Goal: Task Accomplishment & Management: Complete application form

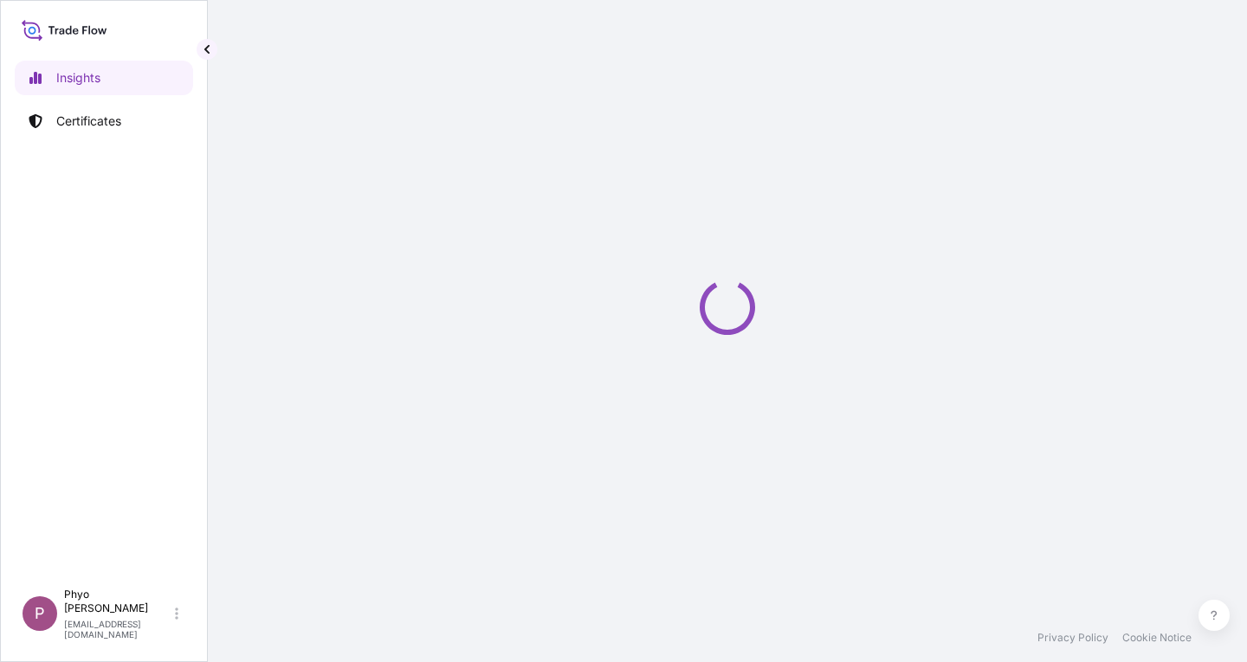
select select "2025"
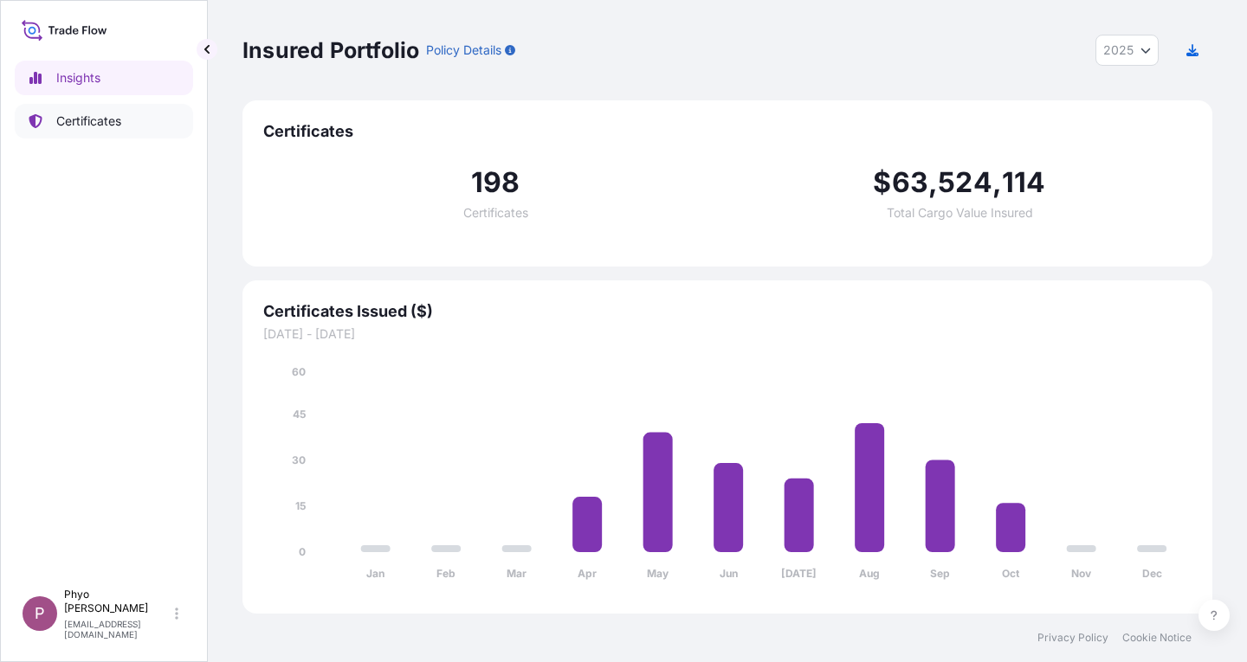
click at [97, 116] on p "Certificates" at bounding box center [88, 121] width 65 height 17
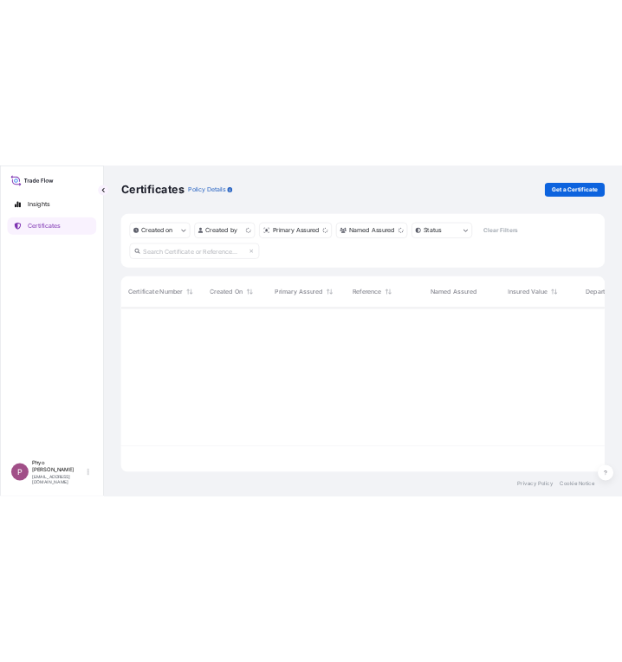
scroll to position [326, 957]
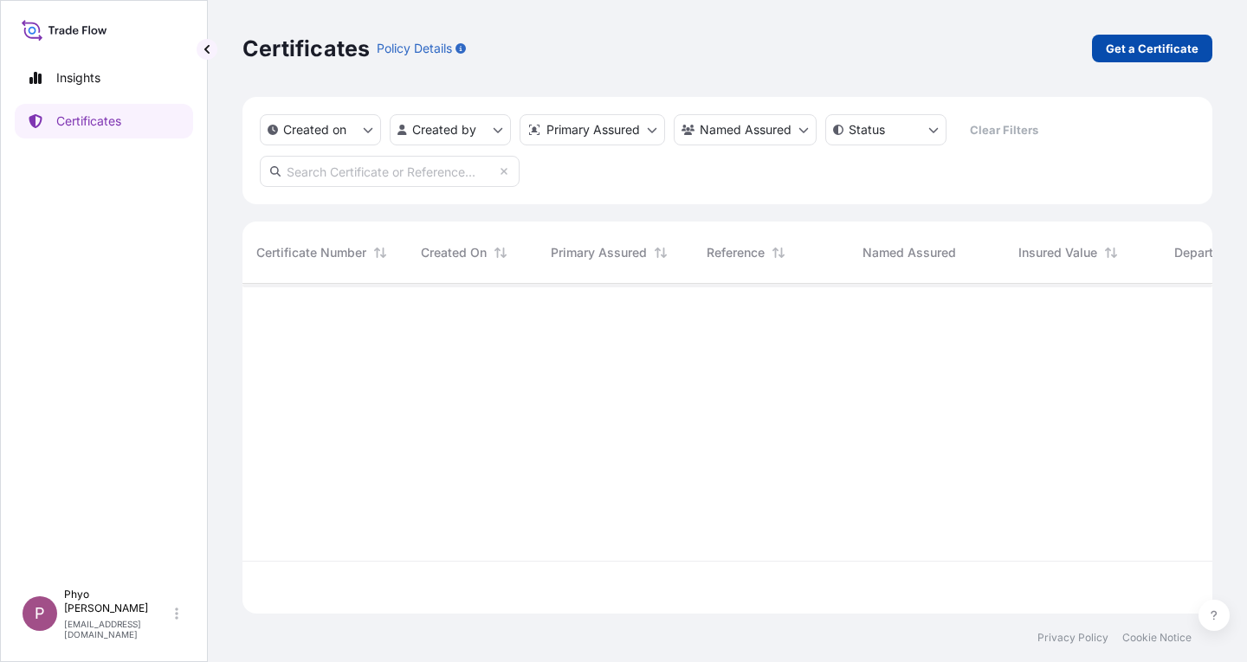
click at [1126, 44] on p "Get a Certificate" at bounding box center [1152, 48] width 93 height 17
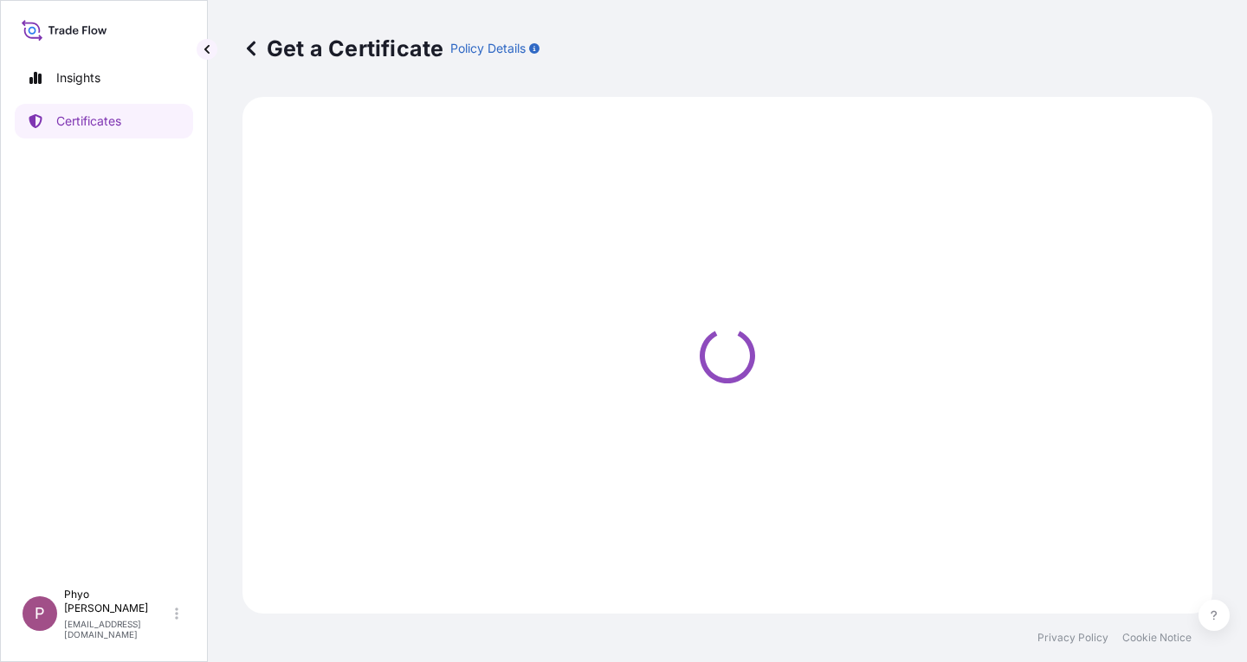
select select "Sea"
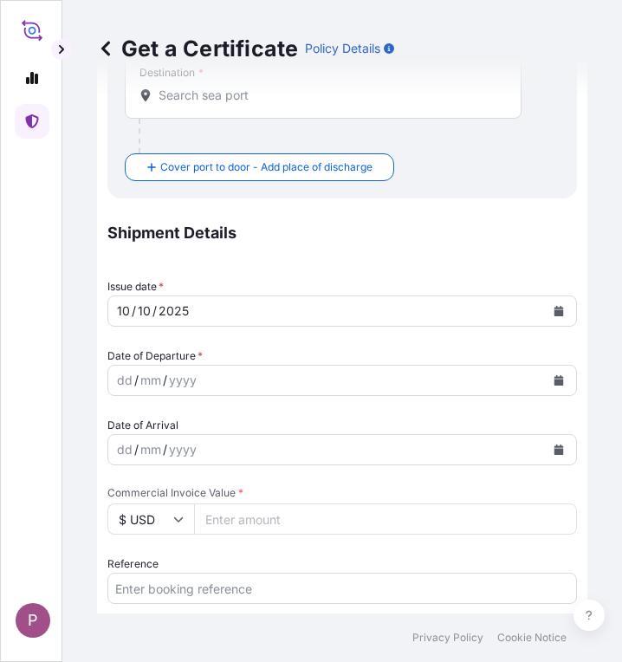
scroll to position [606, 0]
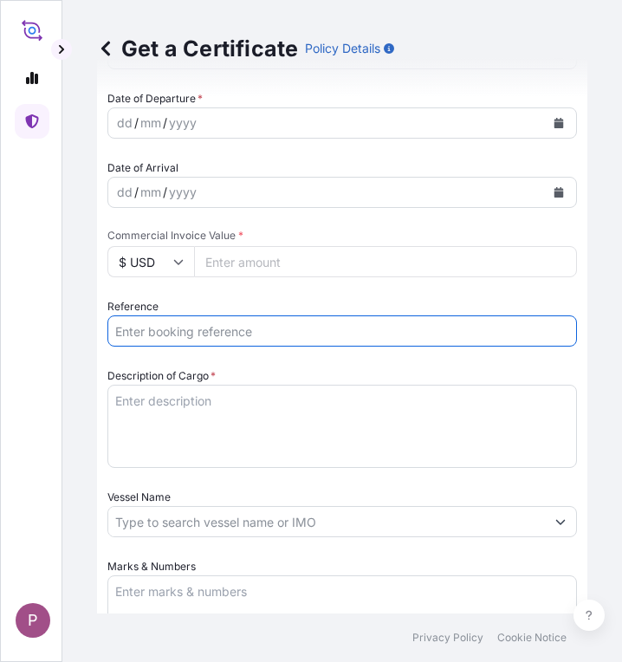
click at [151, 330] on input "Reference" at bounding box center [341, 330] width 469 height 31
paste input "TTK 2025 018"
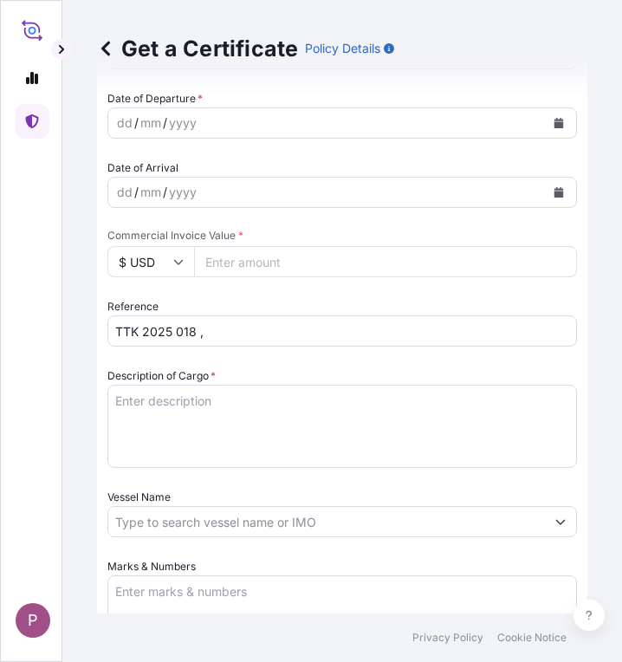
drag, startPoint x: 232, startPoint y: 311, endPoint x: 229, endPoint y: 326, distance: 16.0
click at [231, 313] on div "Reference TTK 2025 018 ," at bounding box center [341, 322] width 469 height 48
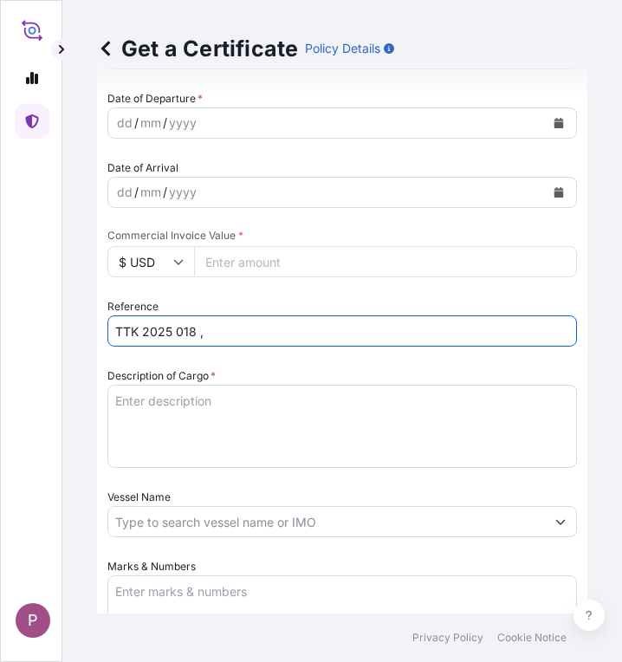
click at [229, 336] on input "TTK 2025 018 ," at bounding box center [341, 330] width 469 height 31
paste input "SITDSHRGP094833"
type input "TTK 2025 018 , SITDSHRGP094833"
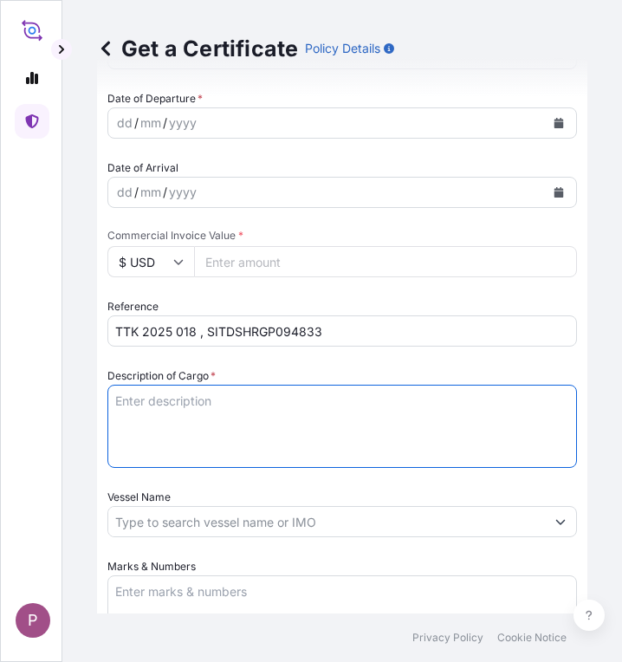
click at [127, 397] on textarea "Description of Cargo *" at bounding box center [341, 426] width 469 height 83
paste textarea "Shwe Panga 200SL Diquat Dibromide 200g/l SL 200 Ltr / Drums NW - 220.00 Kgs GW …"
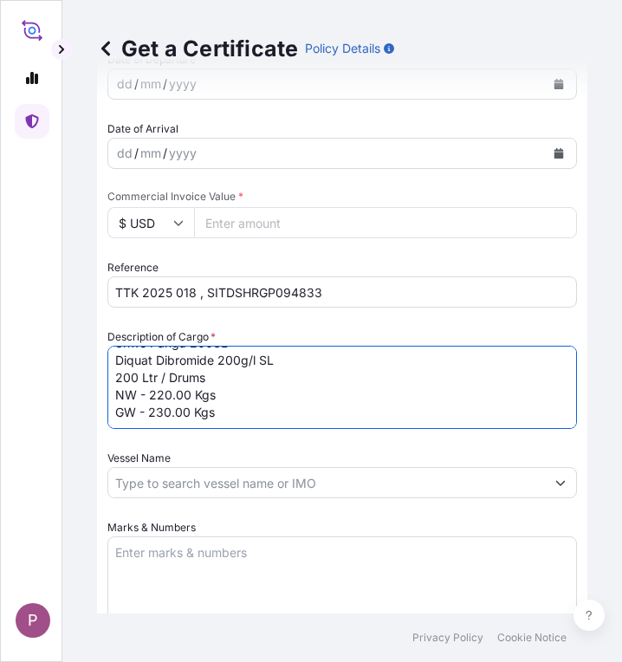
scroll to position [693, 0]
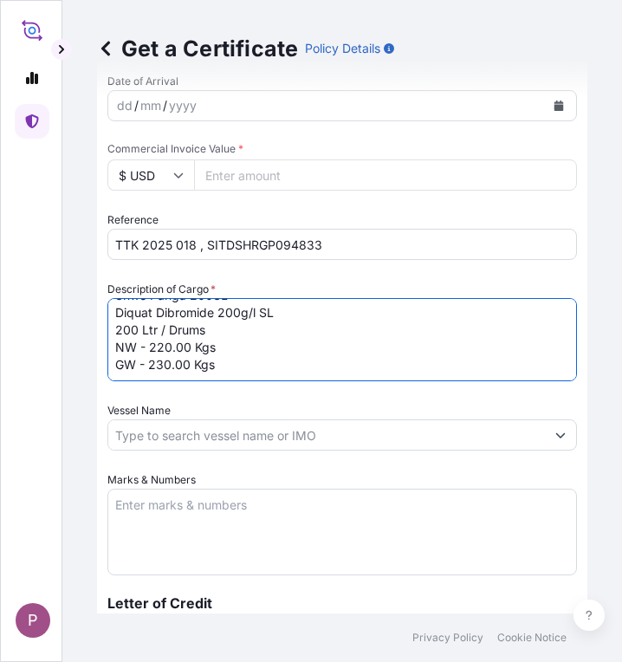
type textarea "Shwe Panga 200SL Diquat Dibromide 200g/l SL 200 Ltr / Drums NW - 220.00 Kgs GW …"
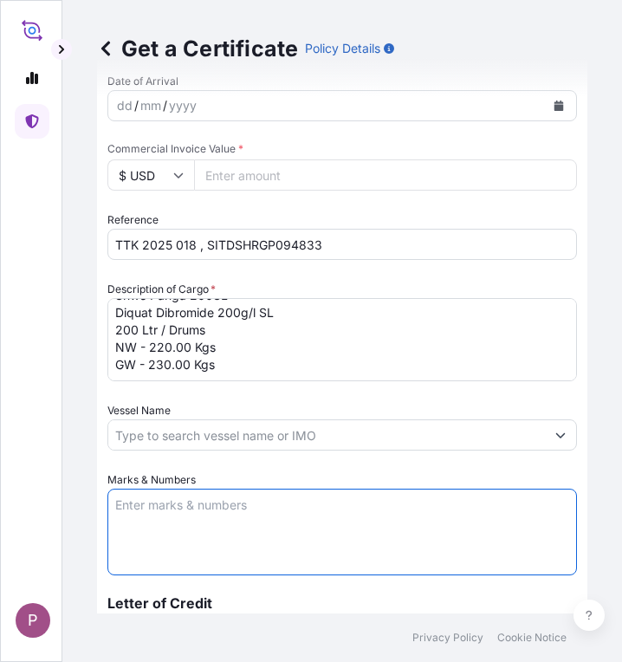
click at [147, 510] on textarea "Marks & Numbers" at bounding box center [341, 531] width 469 height 87
paste textarea "Myanmar Kaung Thukha Co., Ltd. [STREET_ADDRESS]."
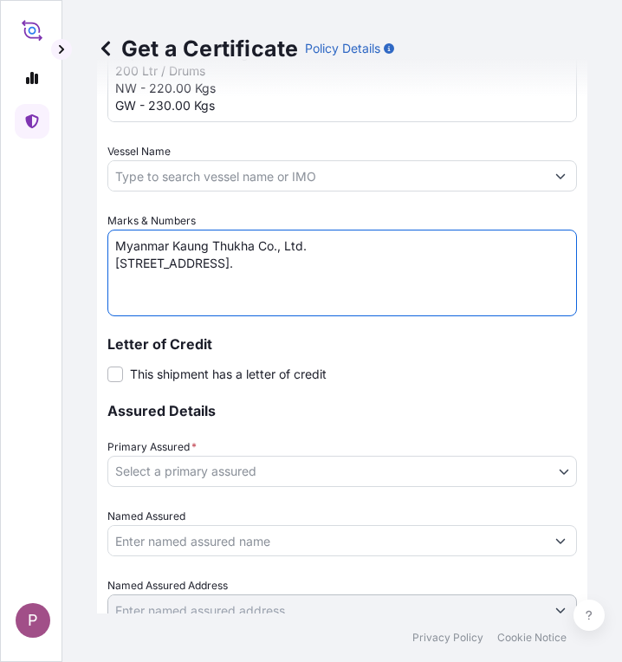
scroll to position [953, 0]
type textarea "Myanmar Kaung Thukha Co., Ltd. [STREET_ADDRESS]."
click at [281, 473] on body "P Get a Certificate Policy Details Route Details Cover door to port - Add loadi…" at bounding box center [311, 331] width 622 height 662
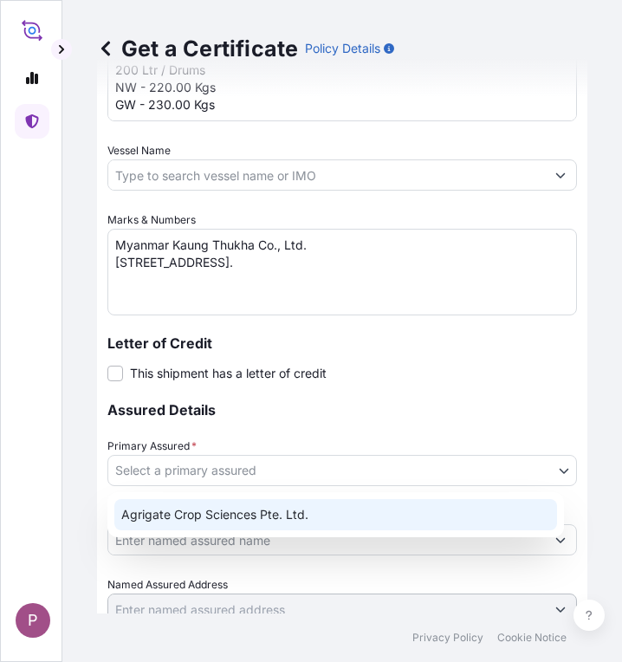
click at [280, 506] on div "Agrigate Crop Sciences Pte. Ltd." at bounding box center [335, 514] width 443 height 31
select select "31456"
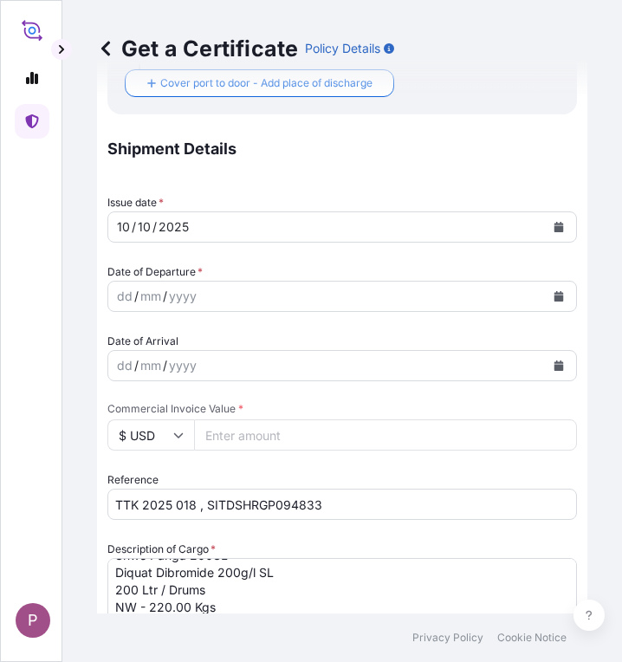
scroll to position [433, 0]
click at [249, 430] on input "Commercial Invoice Value *" at bounding box center [385, 434] width 383 height 31
paste input "149600"
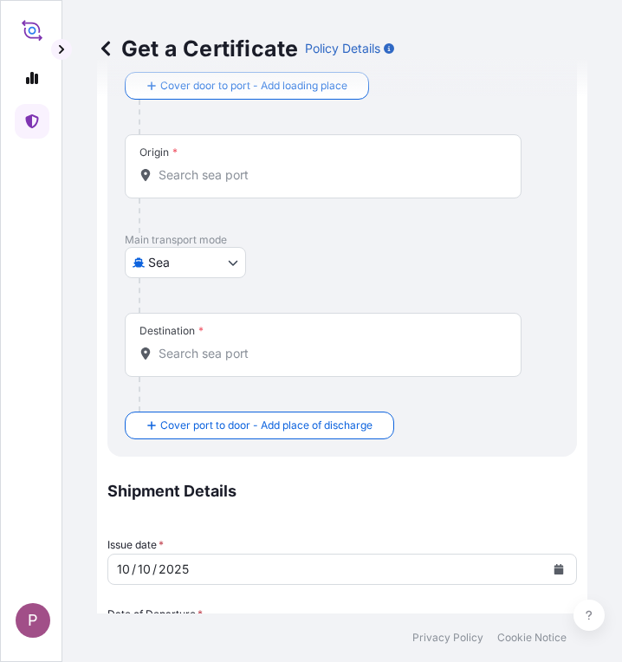
scroll to position [90, 0]
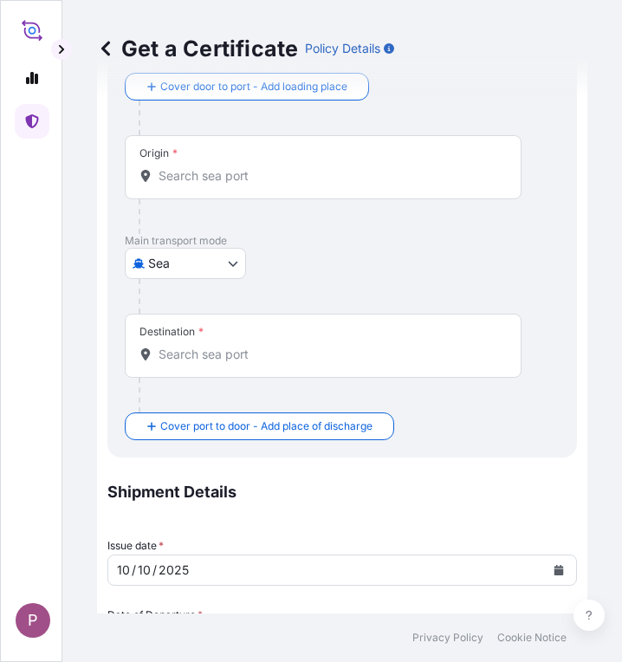
type input "149600"
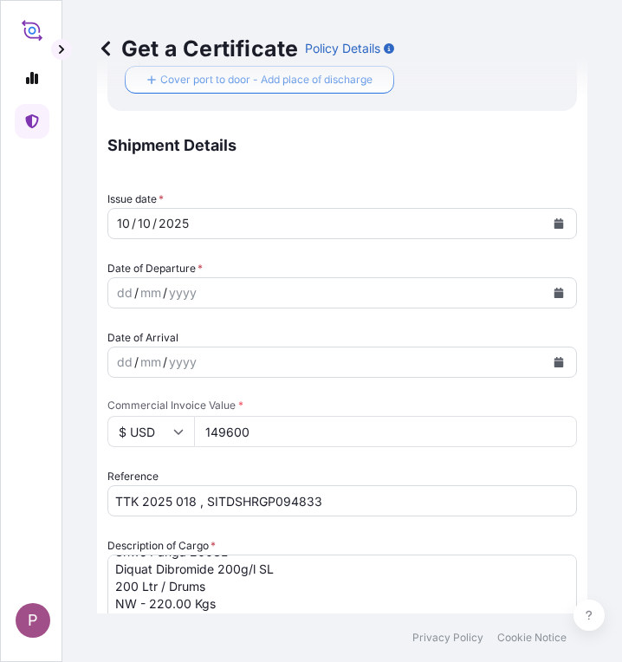
scroll to position [350, 0]
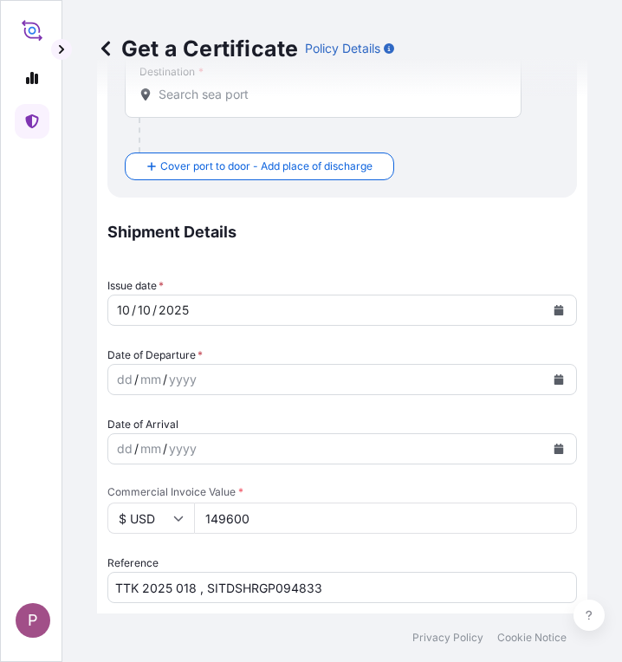
click at [554, 381] on icon "Calendar" at bounding box center [559, 379] width 10 height 10
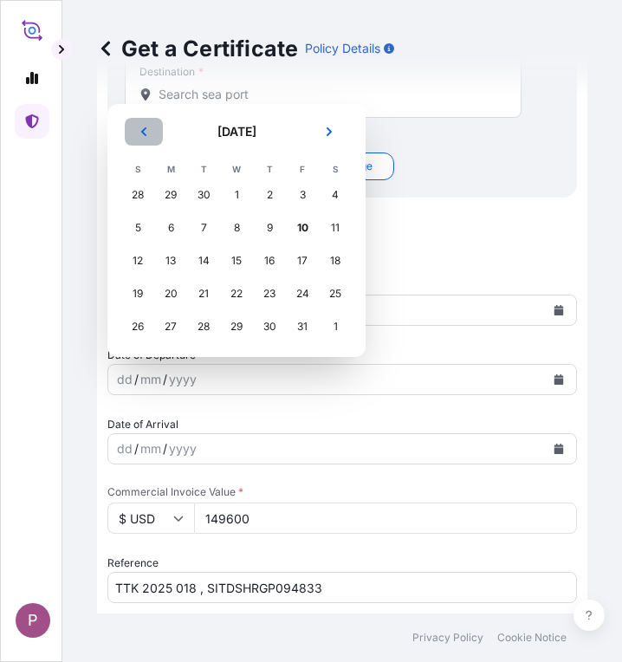
click at [145, 132] on icon "Previous" at bounding box center [144, 131] width 10 height 10
click at [208, 264] on div "16" at bounding box center [203, 260] width 31 height 31
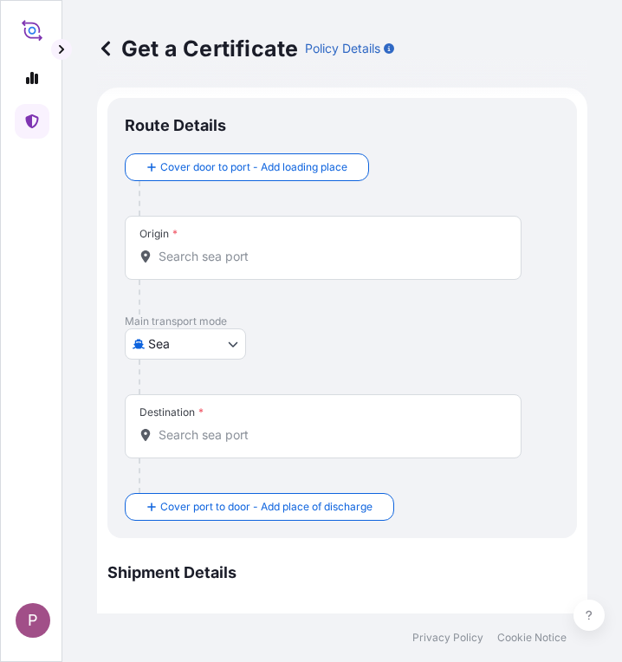
scroll to position [0, 0]
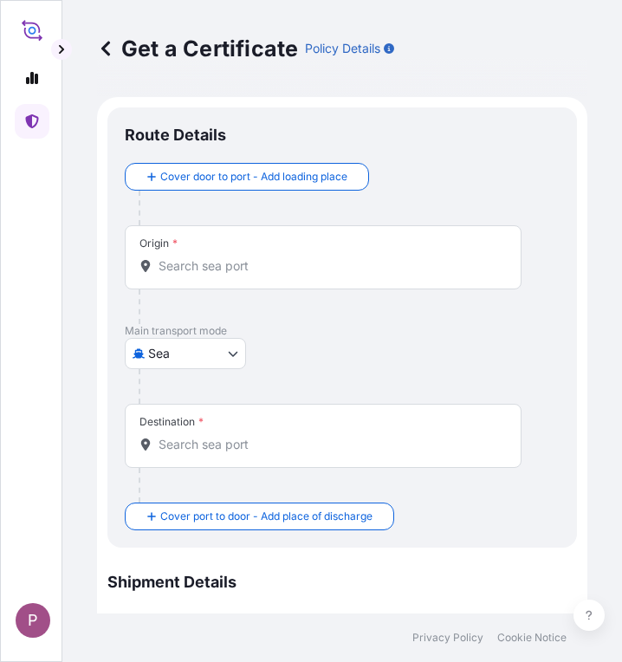
click at [195, 264] on input "Origin *" at bounding box center [328, 265] width 341 height 17
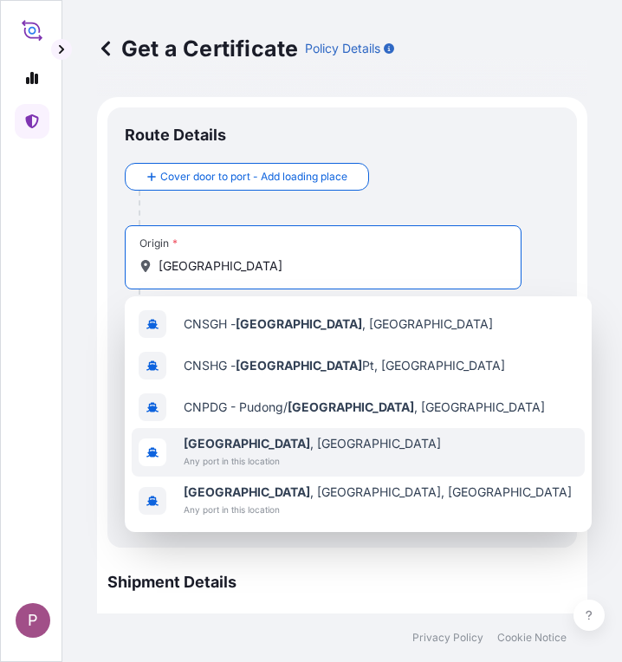
click at [357, 456] on div "[GEOGRAPHIC_DATA] , [GEOGRAPHIC_DATA] Any port in this location" at bounding box center [358, 452] width 453 height 48
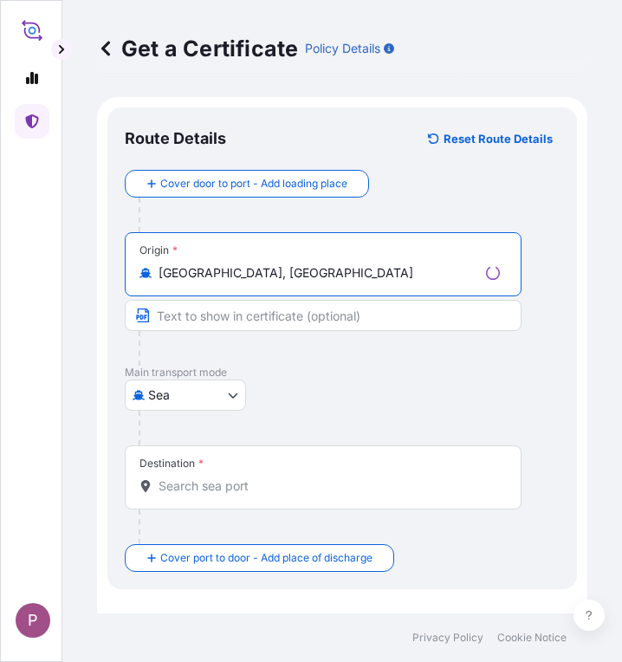
type input "[GEOGRAPHIC_DATA], [GEOGRAPHIC_DATA]"
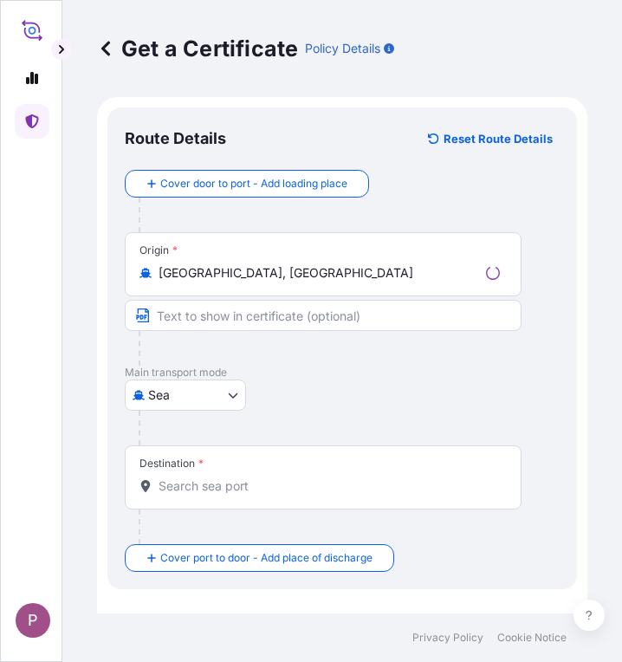
click at [215, 498] on div "Destination *" at bounding box center [323, 477] width 397 height 64
click at [215, 494] on input "Destination *" at bounding box center [328, 485] width 341 height 17
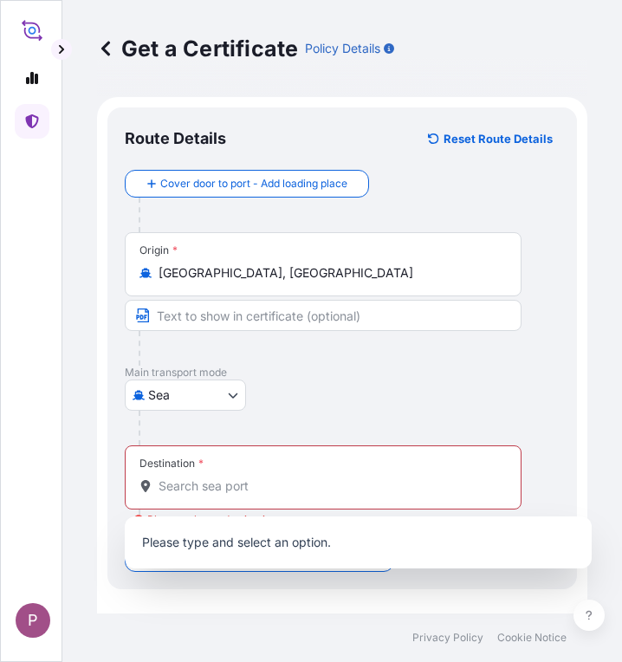
click at [217, 494] on div "Destination *" at bounding box center [323, 477] width 397 height 64
click at [217, 494] on input "Destination * Please select a destination" at bounding box center [328, 485] width 341 height 17
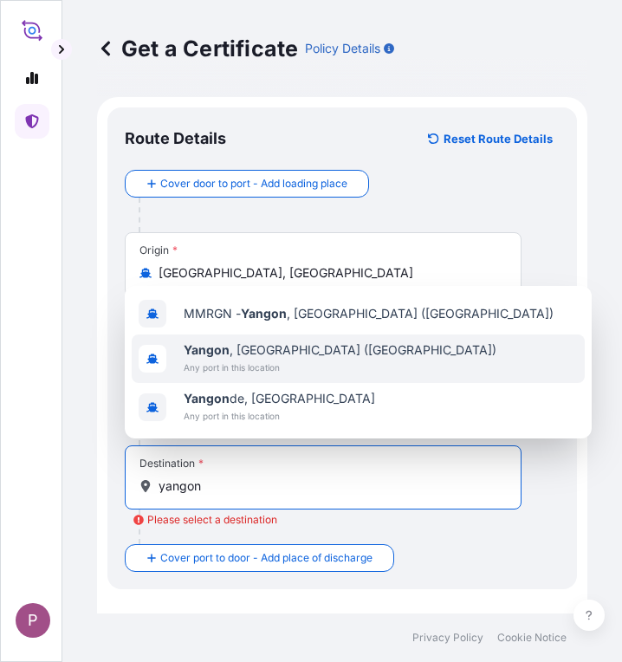
click at [291, 363] on span "Any port in this location" at bounding box center [340, 367] width 313 height 17
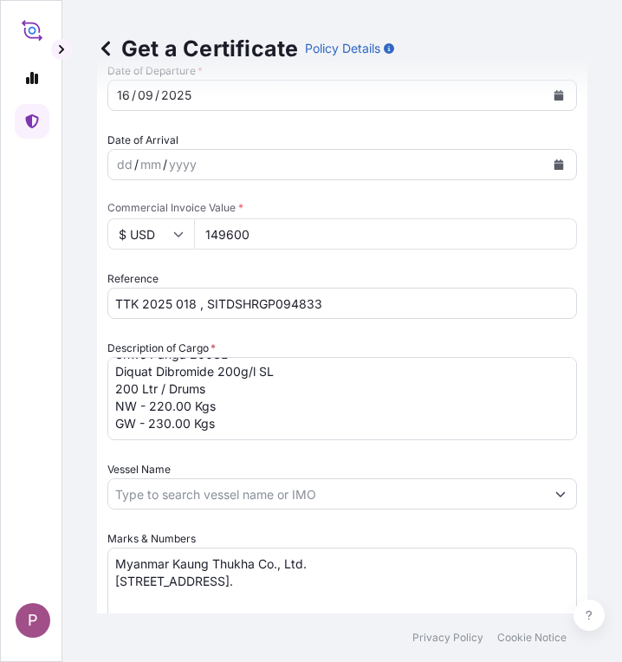
scroll to position [1119, 0]
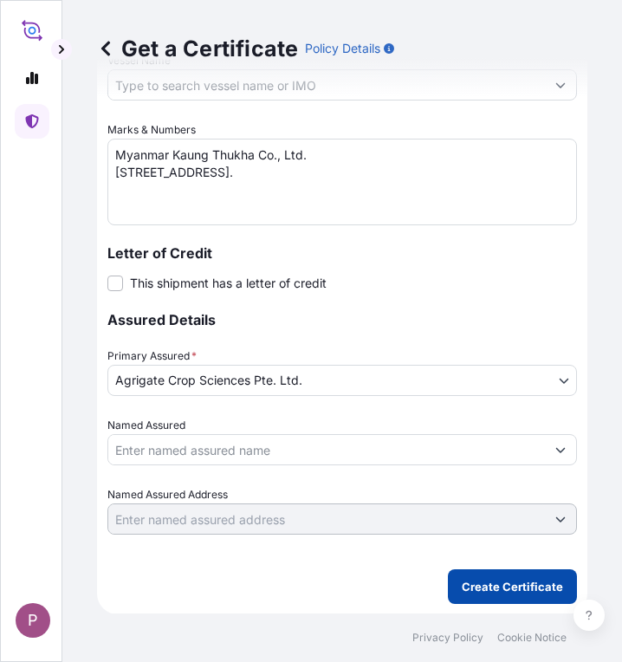
type input "[GEOGRAPHIC_DATA], [GEOGRAPHIC_DATA] ([GEOGRAPHIC_DATA])"
click at [501, 591] on p "Create Certificate" at bounding box center [512, 586] width 101 height 17
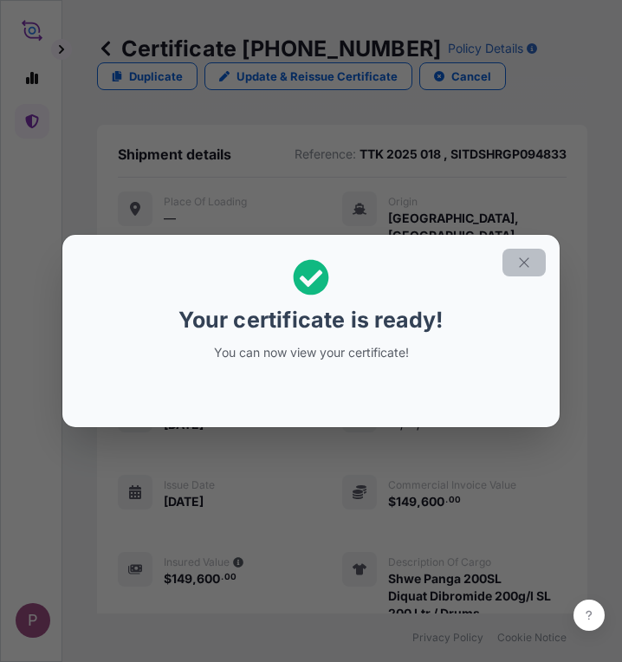
click at [518, 253] on button "button" at bounding box center [523, 263] width 43 height 28
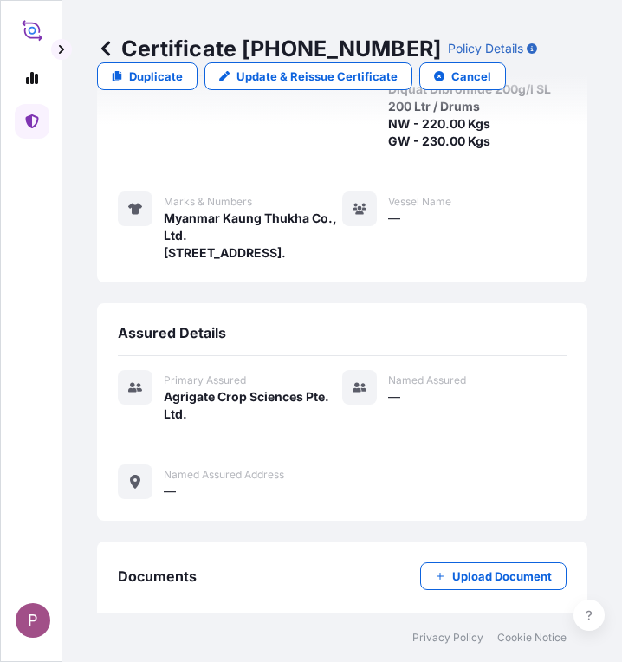
scroll to position [754, 0]
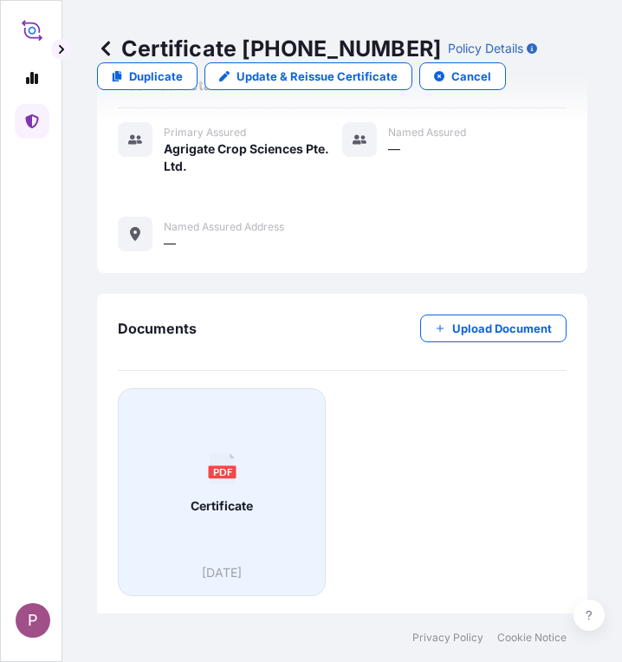
click at [258, 470] on div "PDF Certificate" at bounding box center [221, 483] width 178 height 161
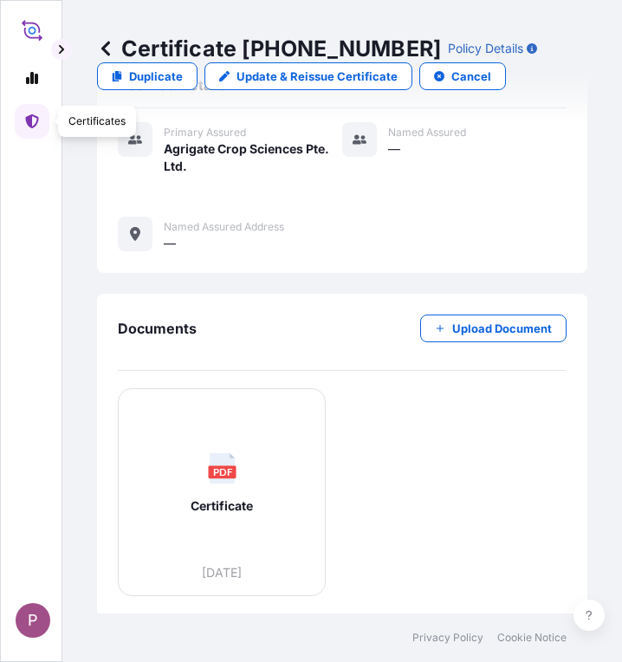
click at [36, 116] on icon at bounding box center [31, 121] width 13 height 14
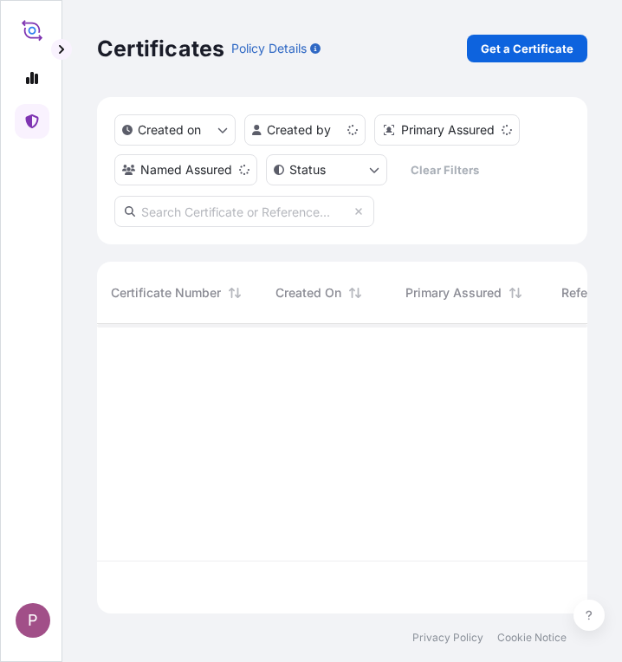
scroll to position [286, 477]
click at [533, 46] on p "Get a Certificate" at bounding box center [527, 48] width 93 height 17
select select "Sea"
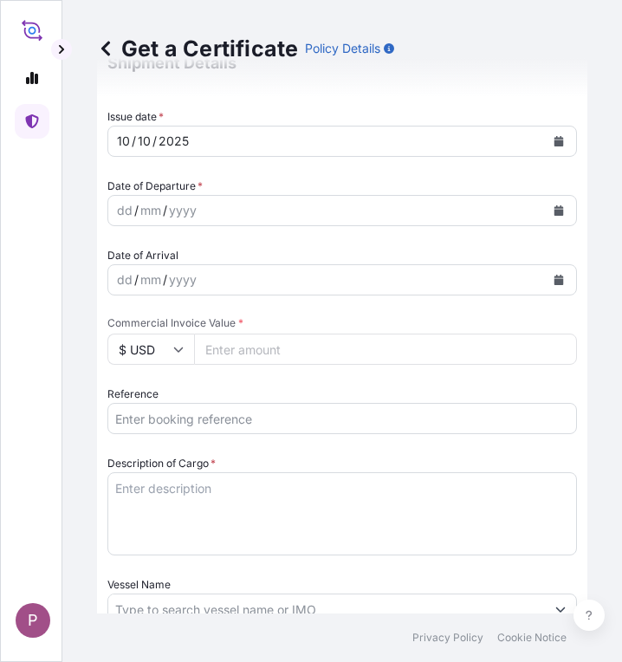
scroll to position [520, 0]
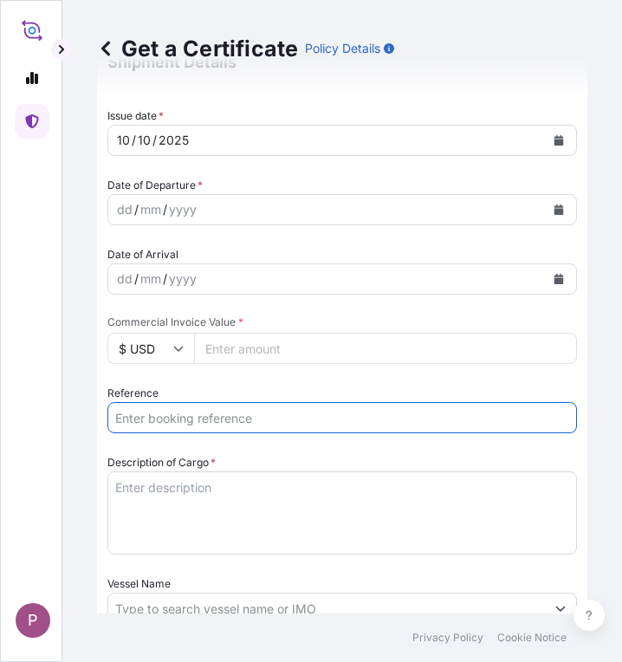
click at [151, 413] on input "Reference" at bounding box center [341, 417] width 469 height 31
paste input "TT 2025 179"
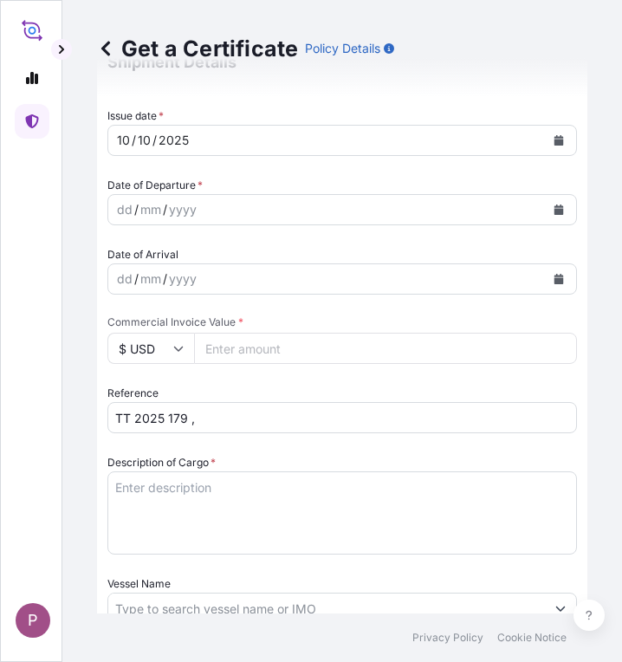
click at [246, 417] on input "TT 2025 179 ," at bounding box center [341, 417] width 469 height 31
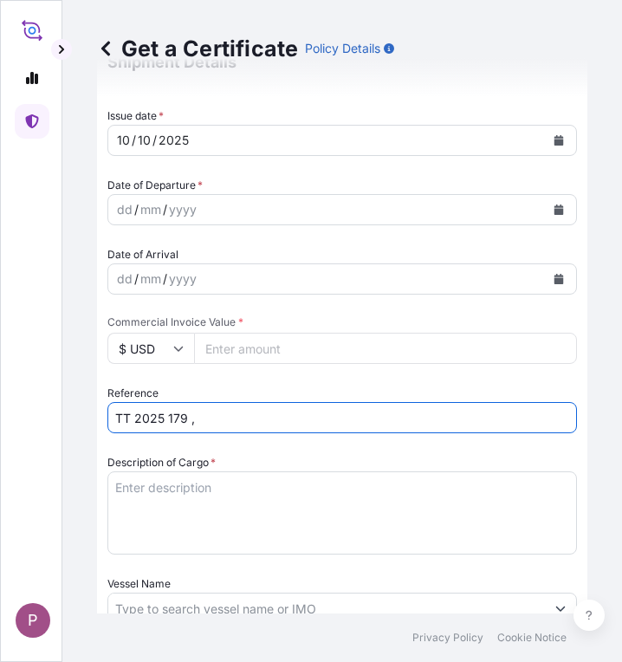
paste input "SITGSHRGA90076"
type input "TT 2025 179 , SITGSHRGA90076"
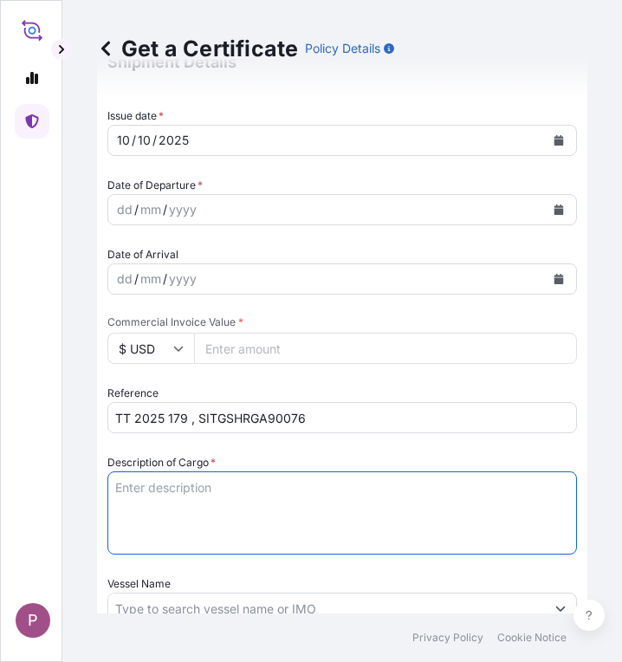
click at [137, 489] on textarea "Description of Cargo *" at bounding box center [341, 512] width 469 height 83
paste textarea "Pawn Killer 480SL Glyphosate 480g/l SL 200 Ltr/Drums NW - 238.00 Kgs GW - 248.0…"
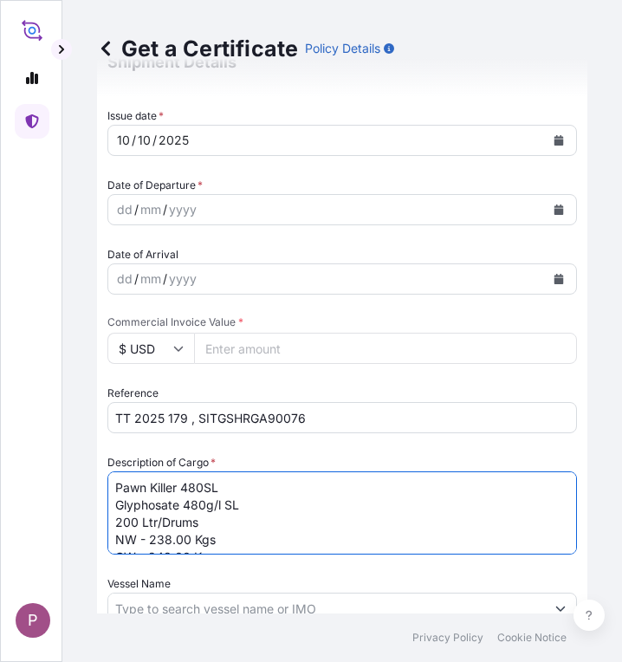
scroll to position [10, 0]
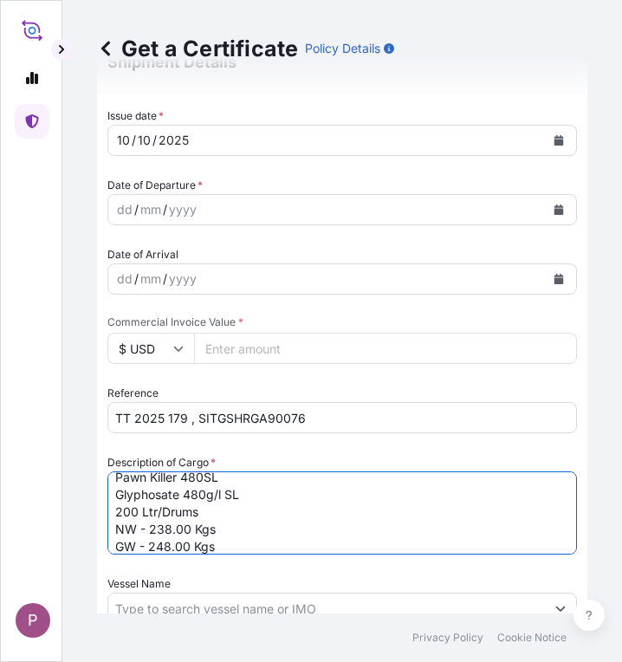
type textarea "Pawn Killer 480SL Glyphosate 480g/l SL 200 Ltr/Drums NW - 238.00 Kgs GW - 248.0…"
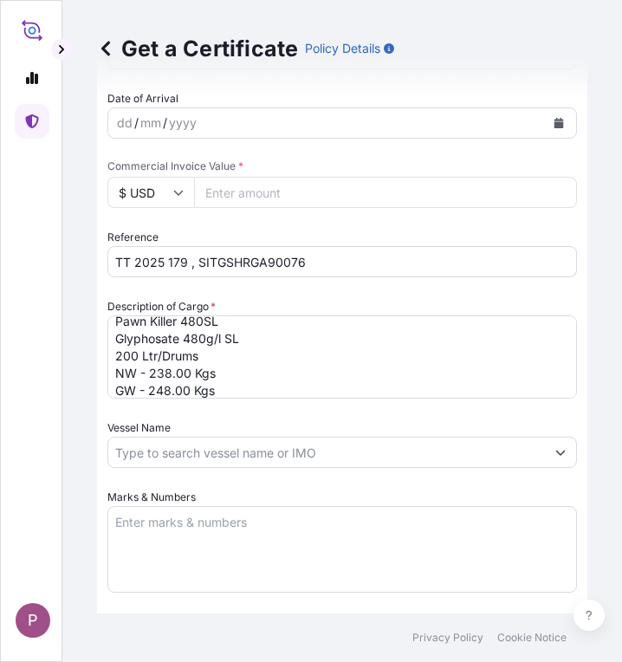
scroll to position [693, 0]
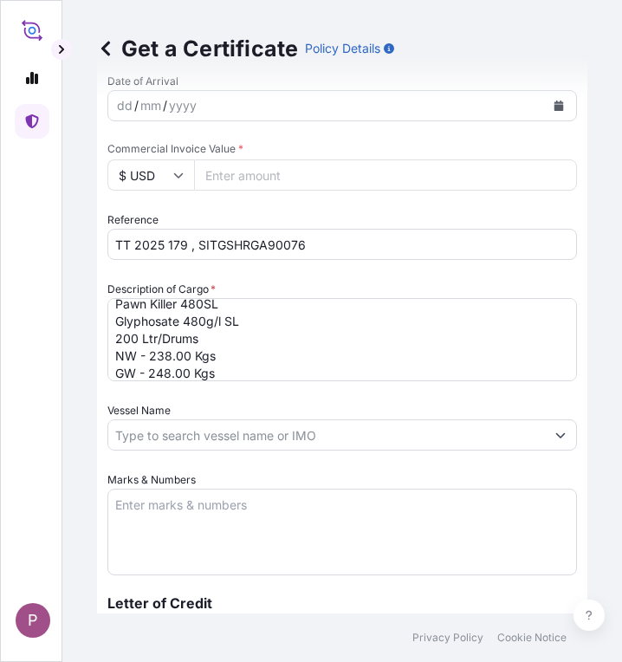
click at [133, 508] on textarea "Marks & Numbers" at bounding box center [341, 531] width 469 height 87
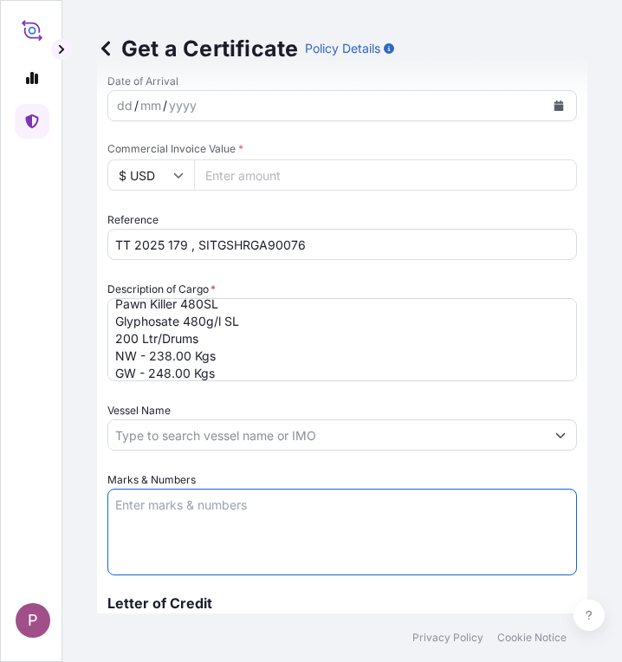
paste textarea "Myanma Awba Group Co., Ltd. [STREET_ADDRESS]."
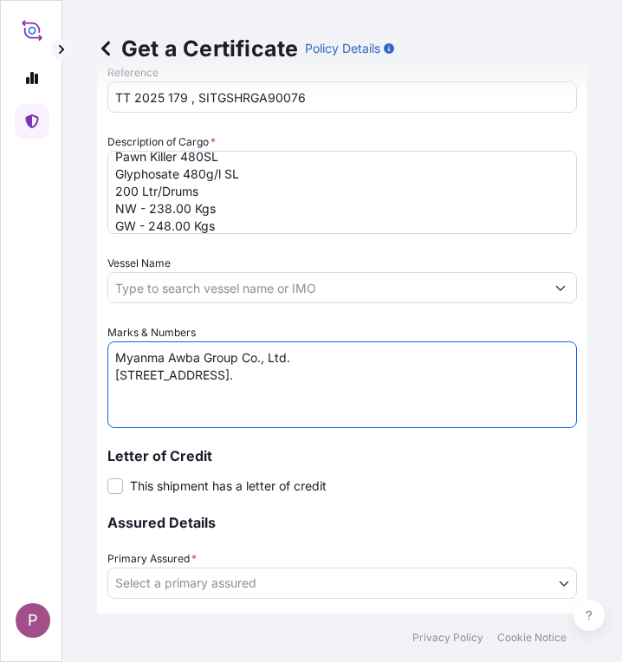
scroll to position [866, 0]
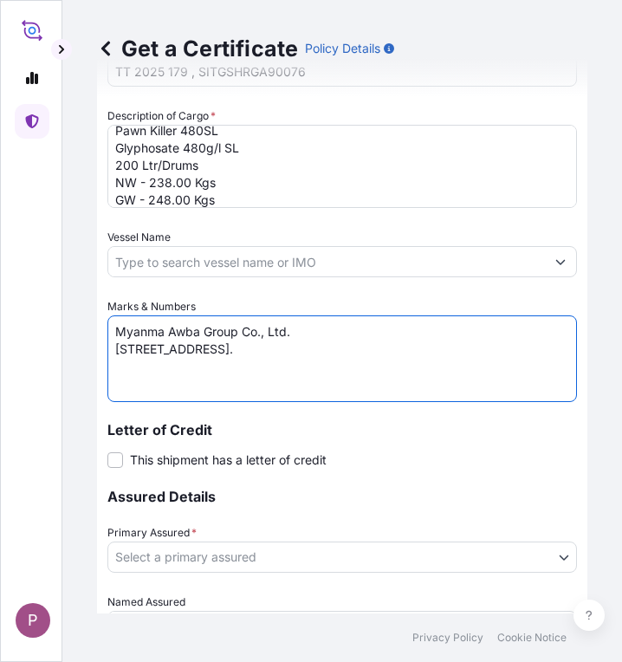
type textarea "Myanma Awba Group Co., Ltd. [STREET_ADDRESS]."
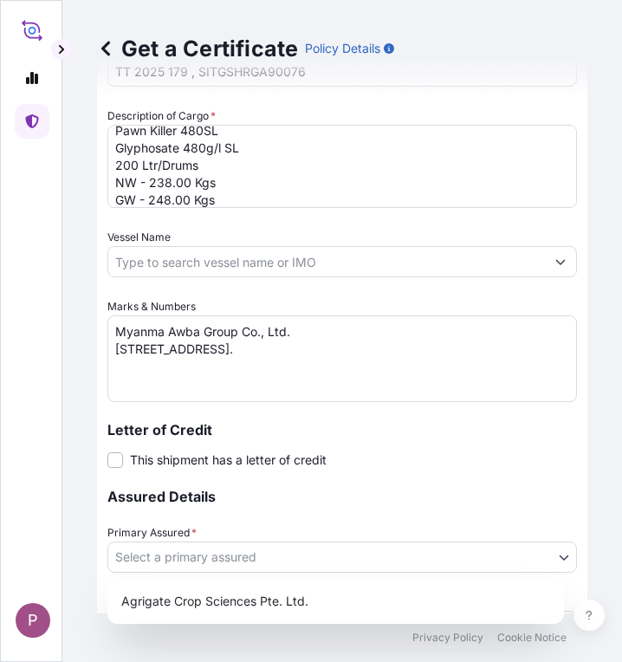
click at [299, 552] on body "P Get a Certificate Policy Details Route Details Cover door to port - Add loadi…" at bounding box center [311, 331] width 622 height 662
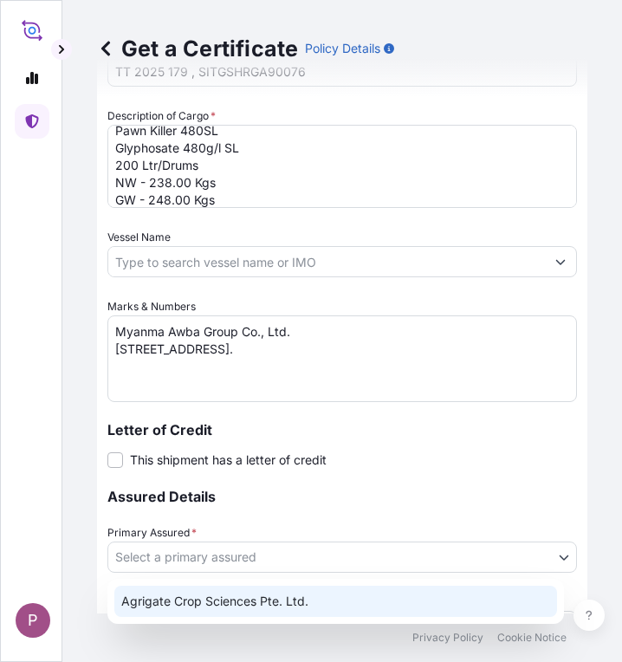
click at [222, 604] on div "Agrigate Crop Sciences Pte. Ltd." at bounding box center [335, 600] width 443 height 31
select select "31456"
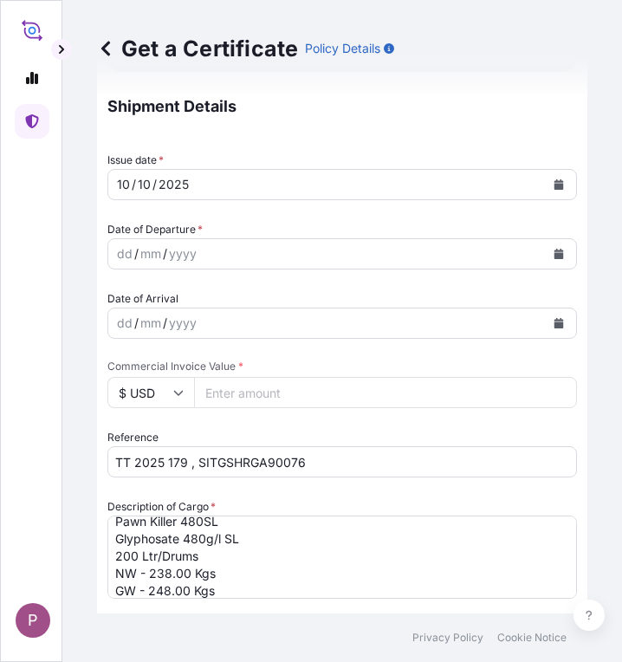
scroll to position [436, 0]
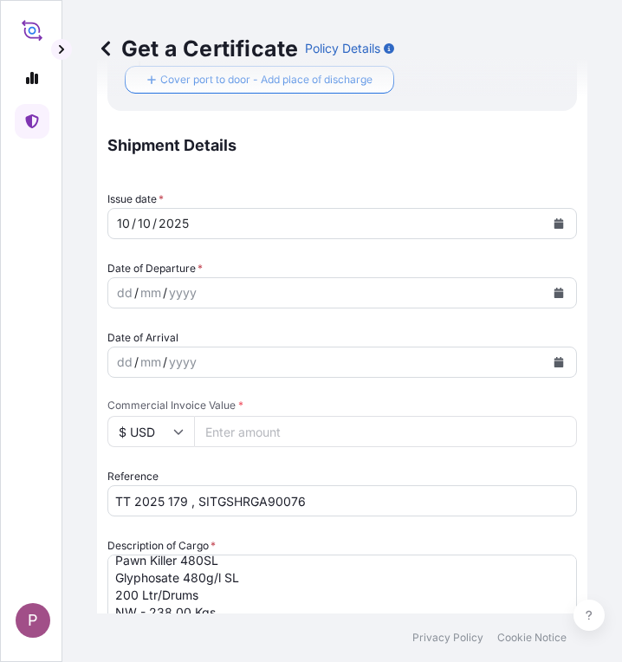
click at [249, 430] on input "Commercial Invoice Value *" at bounding box center [385, 431] width 383 height 31
paste input "404800"
type input "404800"
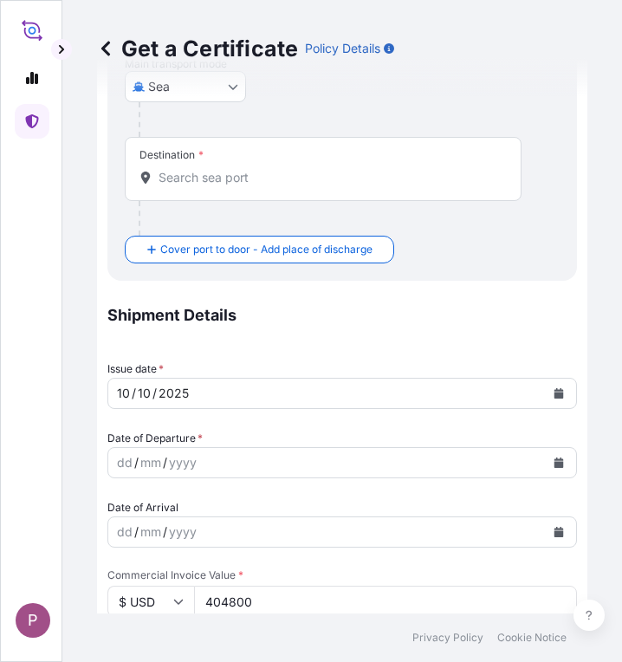
scroll to position [263, 0]
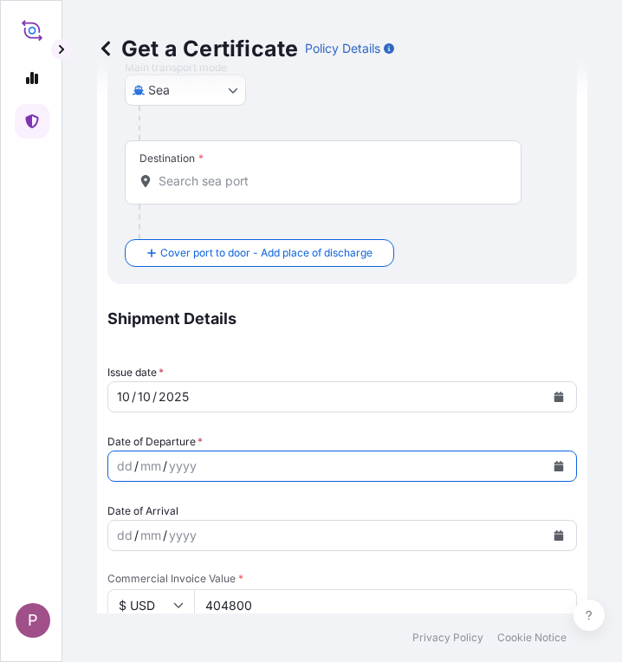
click at [553, 465] on icon "Calendar" at bounding box center [558, 466] width 10 height 10
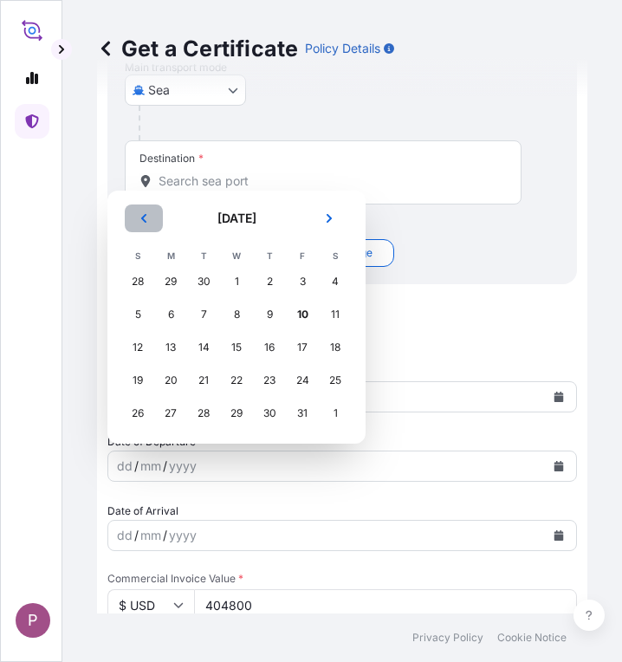
click at [152, 210] on button "Previous" at bounding box center [144, 218] width 38 height 28
click at [208, 353] on div "16" at bounding box center [203, 347] width 31 height 31
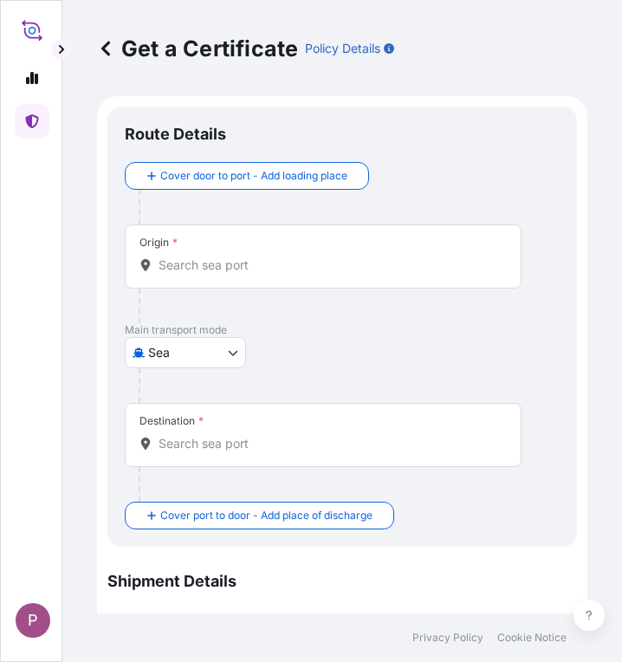
scroll to position [0, 0]
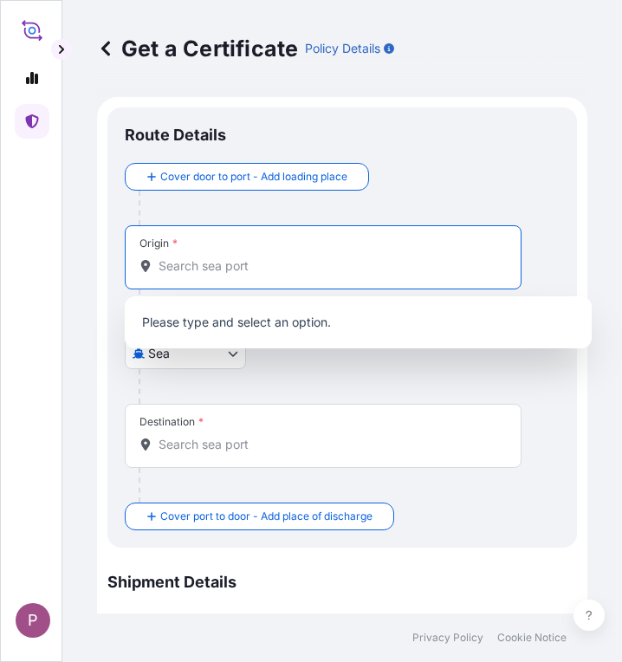
click at [178, 265] on input "Origin *" at bounding box center [328, 265] width 341 height 17
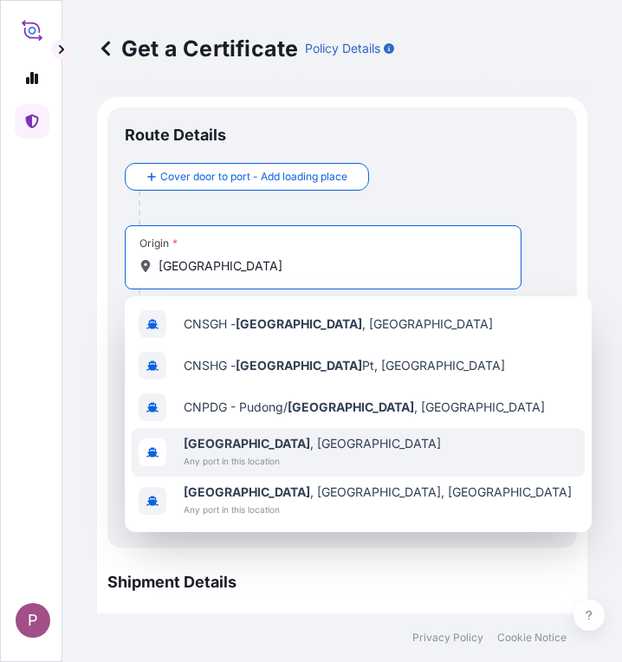
click at [303, 447] on div "[GEOGRAPHIC_DATA] , [GEOGRAPHIC_DATA] Any port in this location" at bounding box center [358, 452] width 453 height 48
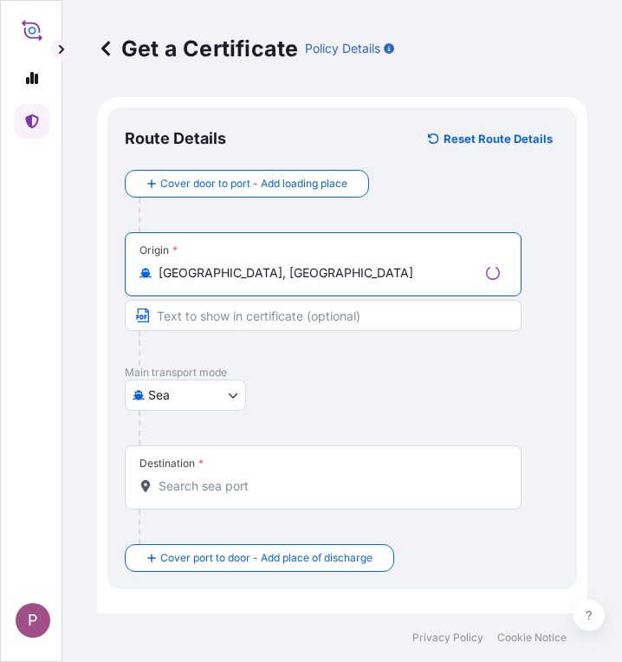
type input "[GEOGRAPHIC_DATA], [GEOGRAPHIC_DATA]"
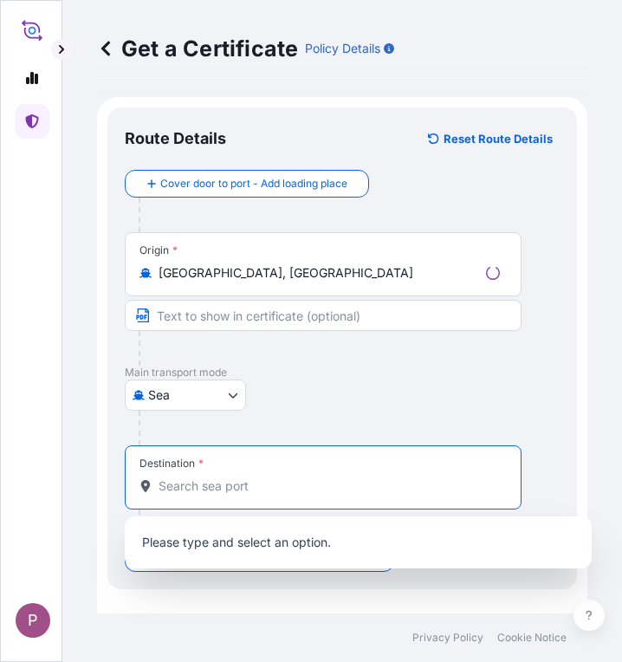
click at [232, 490] on input "Destination *" at bounding box center [328, 485] width 341 height 17
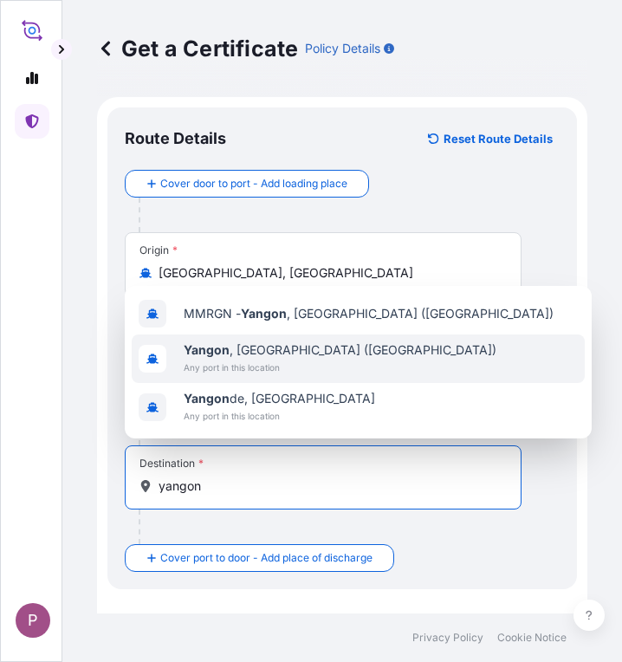
click at [270, 356] on span "[GEOGRAPHIC_DATA] , [GEOGRAPHIC_DATA] ([GEOGRAPHIC_DATA])" at bounding box center [340, 349] width 313 height 17
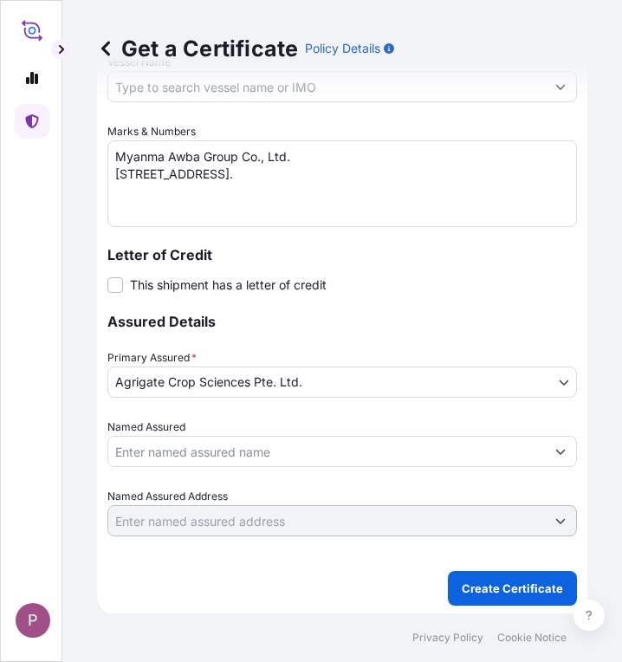
scroll to position [1119, 0]
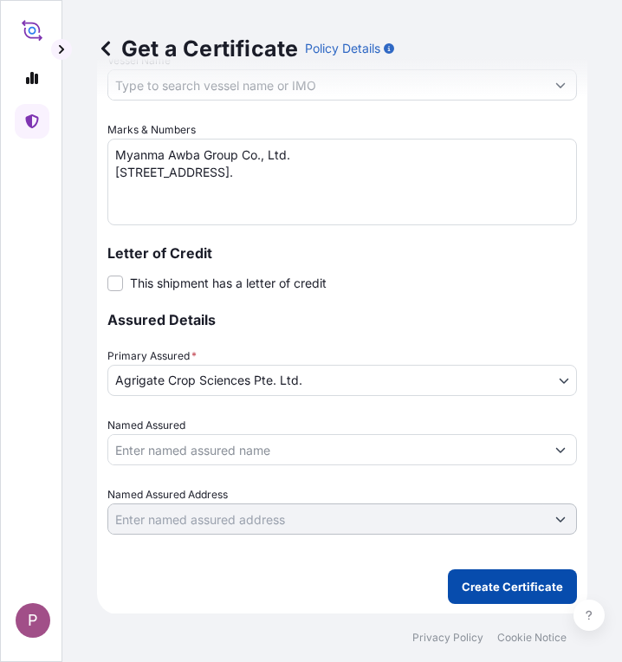
type input "[GEOGRAPHIC_DATA], [GEOGRAPHIC_DATA] ([GEOGRAPHIC_DATA])"
click at [478, 590] on p "Create Certificate" at bounding box center [512, 586] width 101 height 17
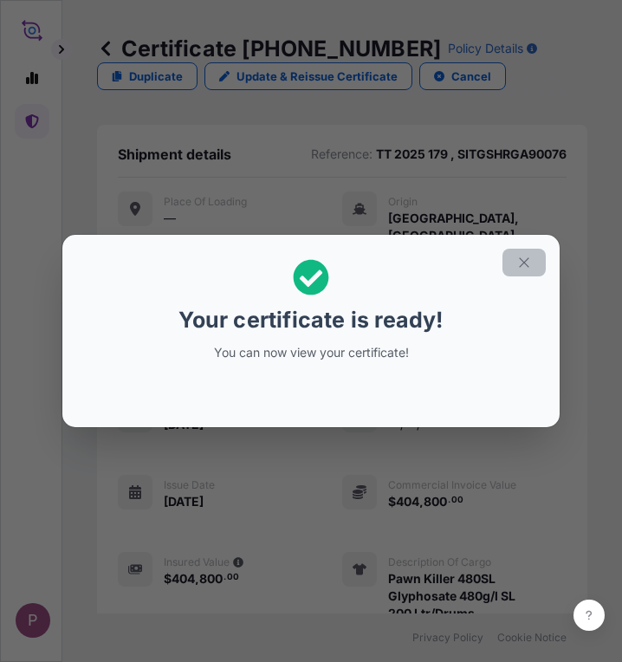
click at [525, 253] on button "button" at bounding box center [523, 263] width 43 height 28
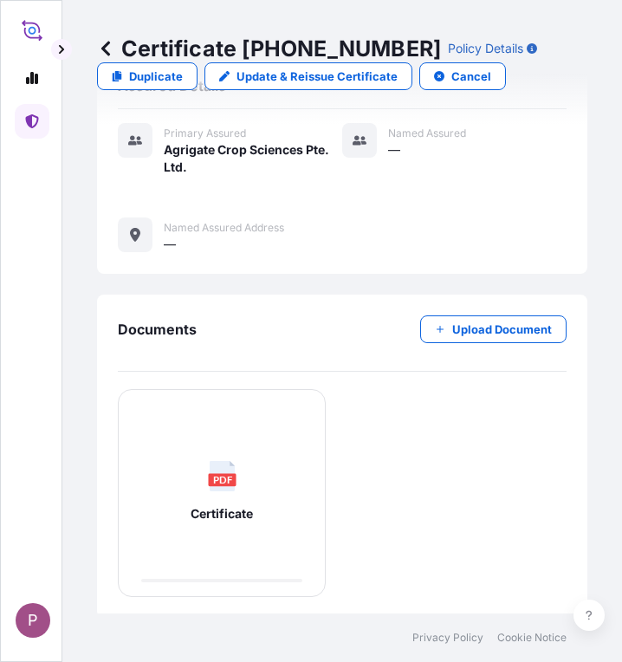
scroll to position [754, 0]
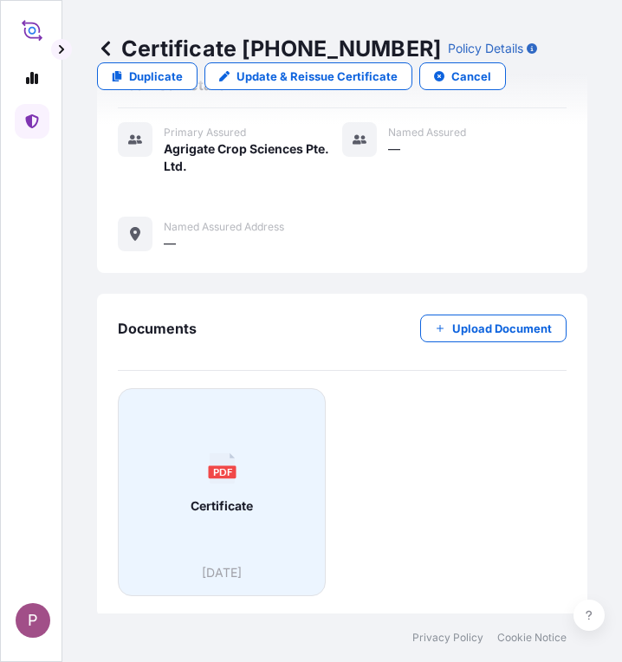
click at [180, 505] on div "PDF Certificate" at bounding box center [221, 483] width 178 height 161
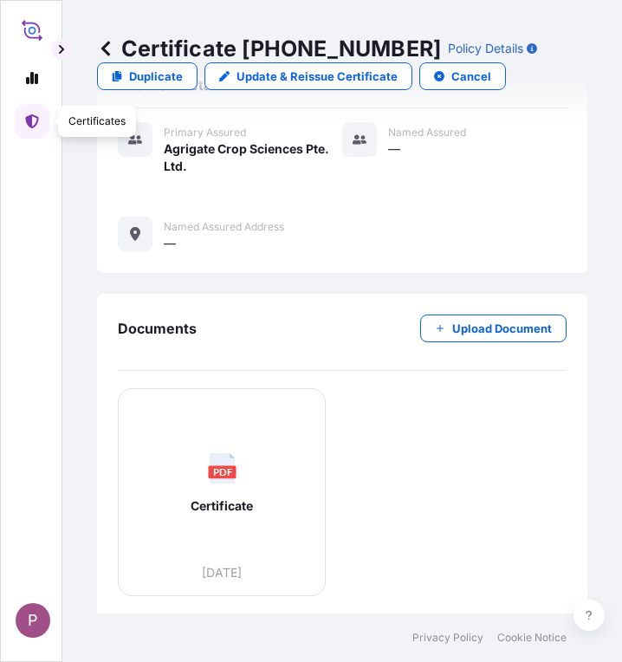
click at [29, 122] on icon at bounding box center [31, 121] width 13 height 14
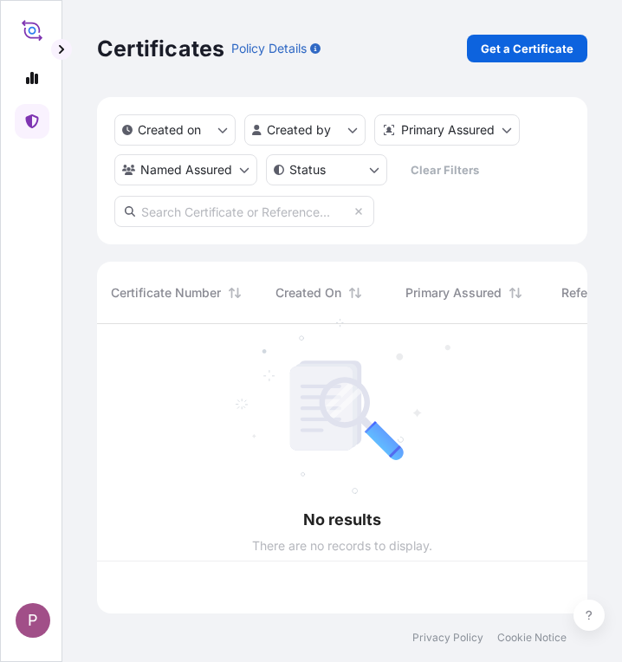
scroll to position [286, 477]
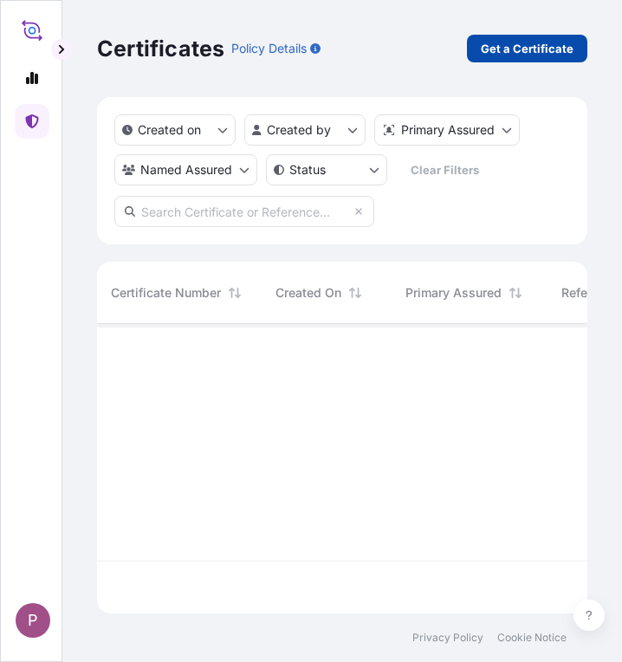
click at [539, 52] on p "Get a Certificate" at bounding box center [527, 48] width 93 height 17
select select "Sea"
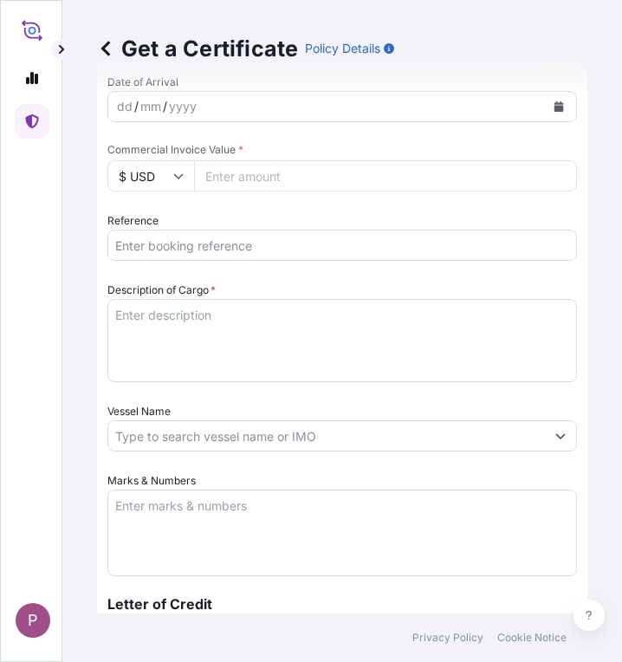
scroll to position [693, 0]
click at [162, 247] on input "Reference" at bounding box center [341, 244] width 469 height 31
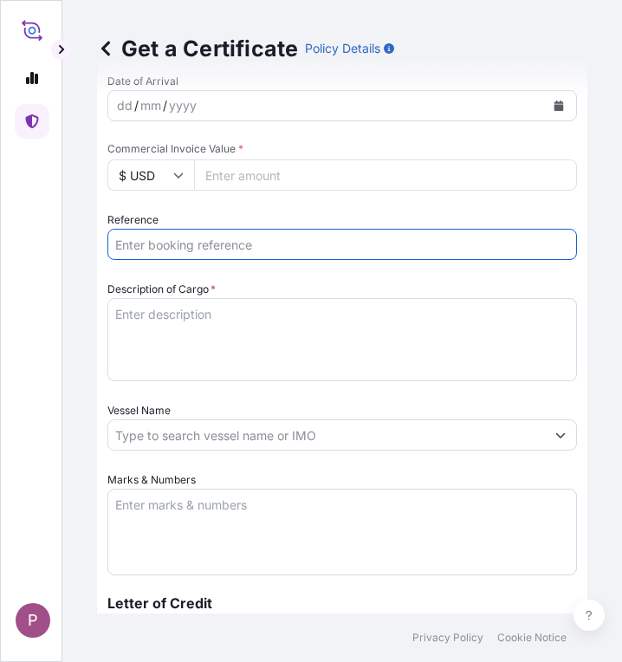
paste input "TT 2025 180"
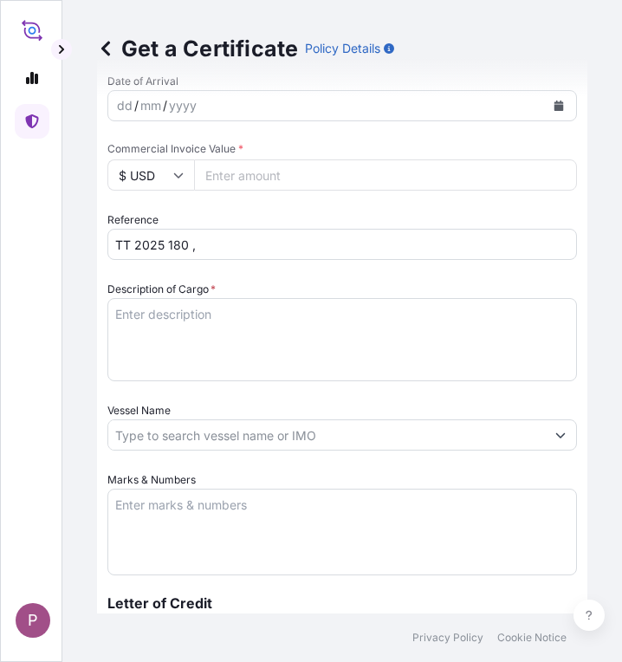
click at [223, 243] on input "TT 2025 180 ," at bounding box center [341, 244] width 469 height 31
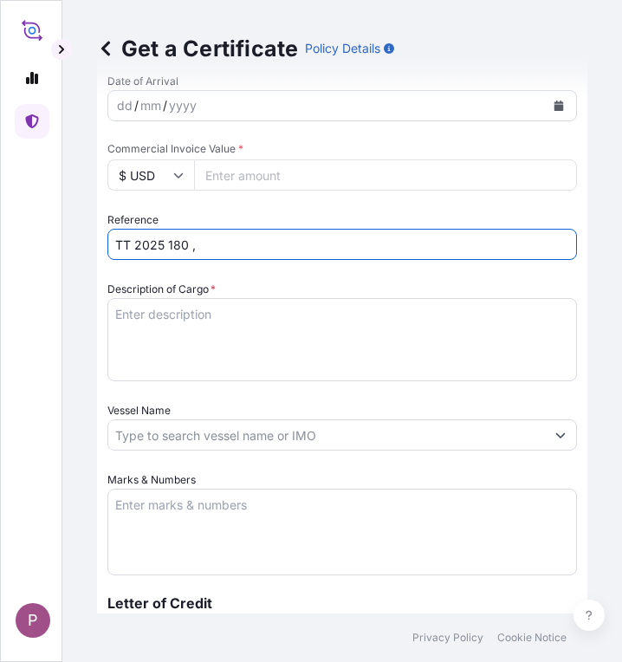
paste input "SITGSHRGQ411116"
type input "TT 2025 180 , SITGSHRGQ411116"
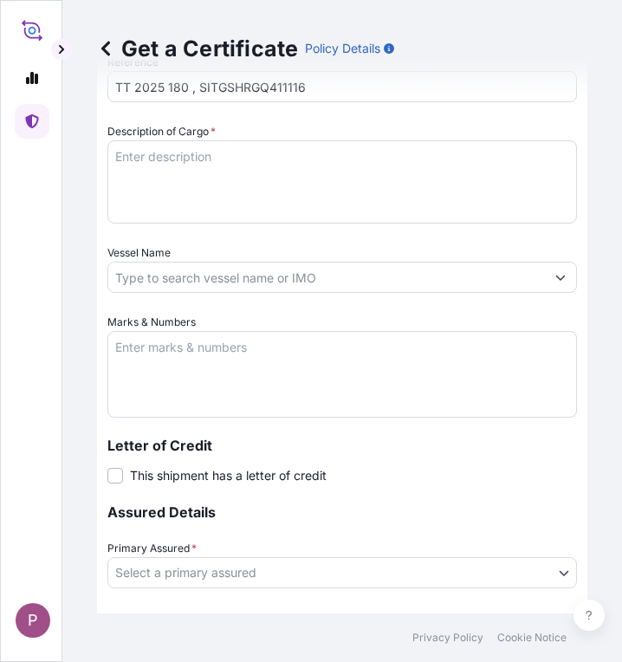
scroll to position [779, 0]
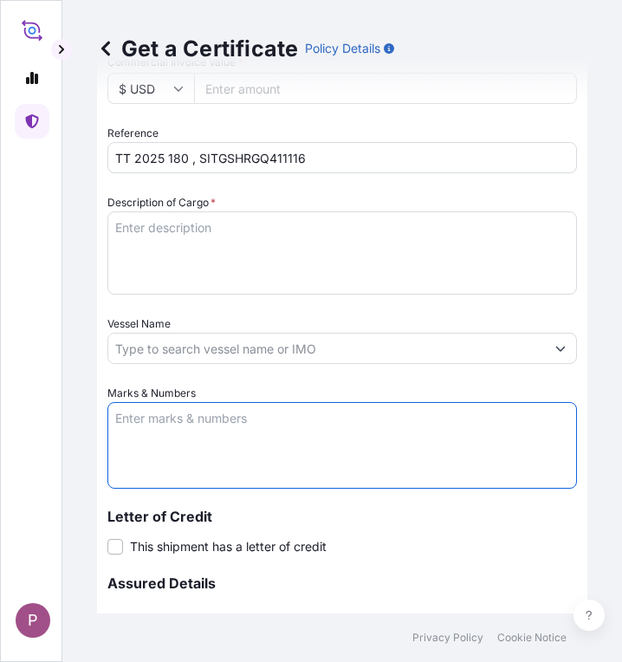
click at [152, 424] on textarea "Marks & Numbers" at bounding box center [341, 445] width 469 height 87
paste textarea "Myanma Awba Group Co., Ltd. [STREET_ADDRESS]."
type textarea "Myanma Awba Group Co., Ltd. [STREET_ADDRESS]."
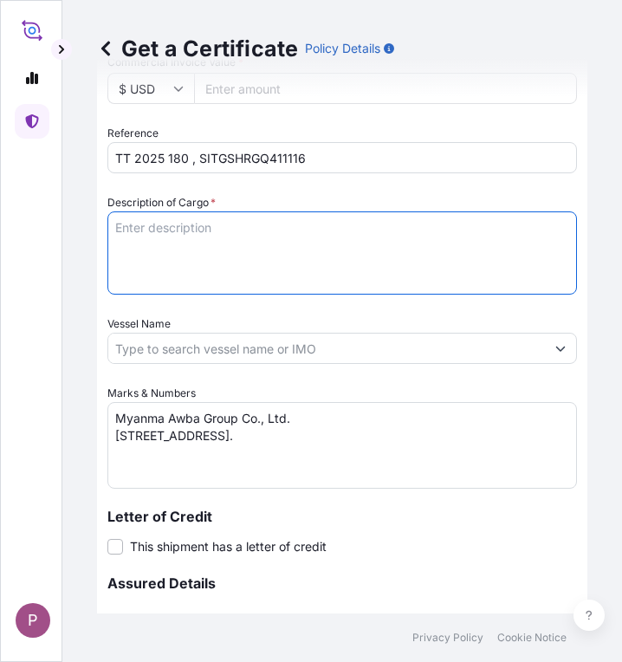
click at [140, 239] on textarea "Description of Cargo *" at bounding box center [341, 252] width 469 height 83
paste textarea "Pawn Killer 480SL Glyphosate 480g/l SL 200 Ltr/Drums NW - 238.00 Kgs GW - 248.0…"
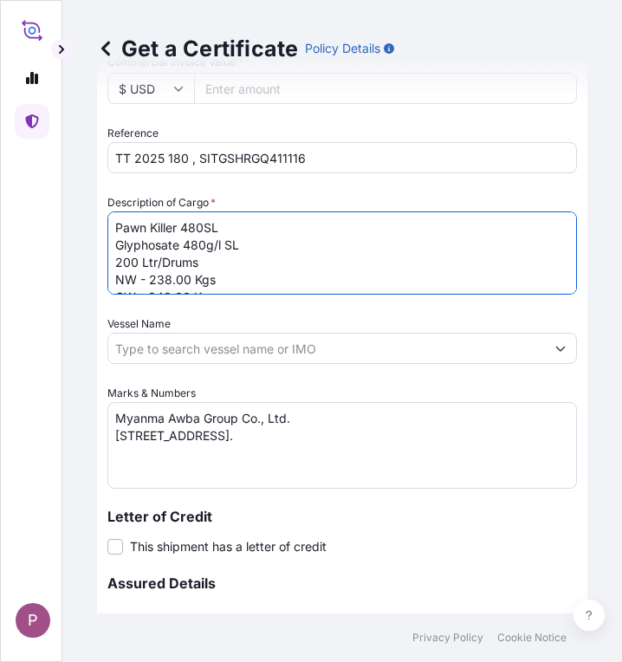
scroll to position [10, 0]
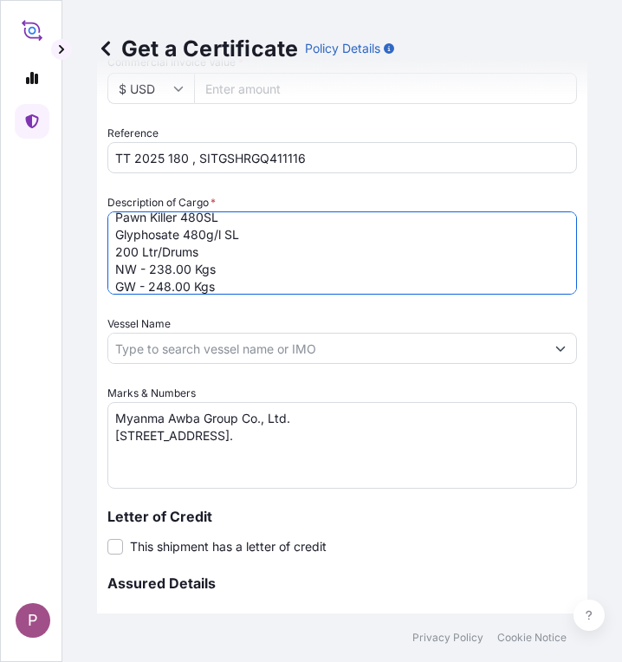
type textarea "Pawn Killer 480SL Glyphosate 480g/l SL 200 Ltr/Drums NW - 238.00 Kgs GW - 248.0…"
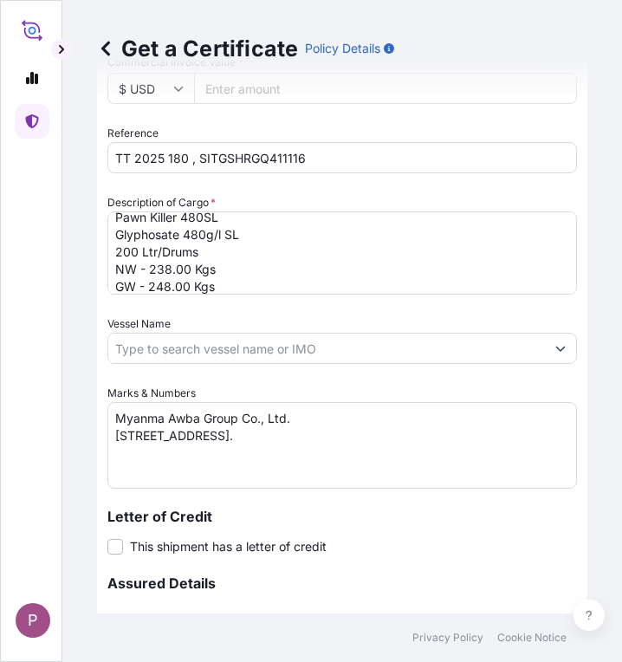
scroll to position [0, 0]
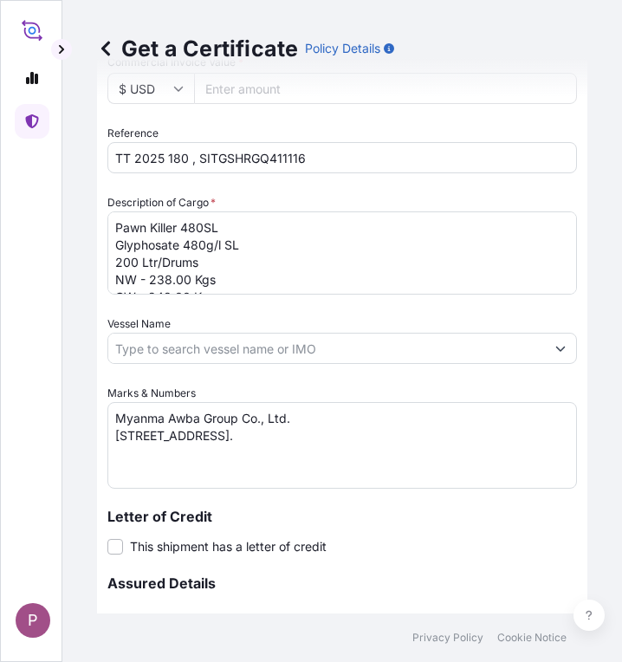
click at [229, 81] on div "Get a Certificate Policy Details" at bounding box center [342, 48] width 490 height 97
click at [231, 91] on div "Get a Certificate Policy Details" at bounding box center [342, 48] width 490 height 97
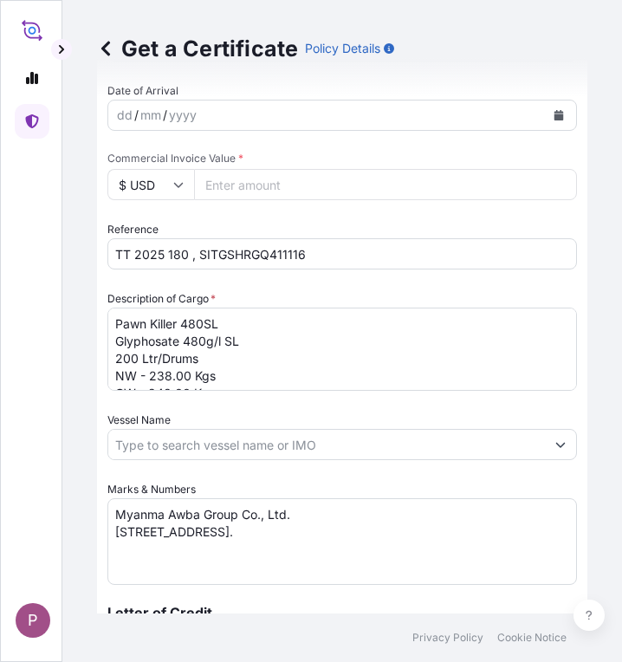
scroll to position [669, 0]
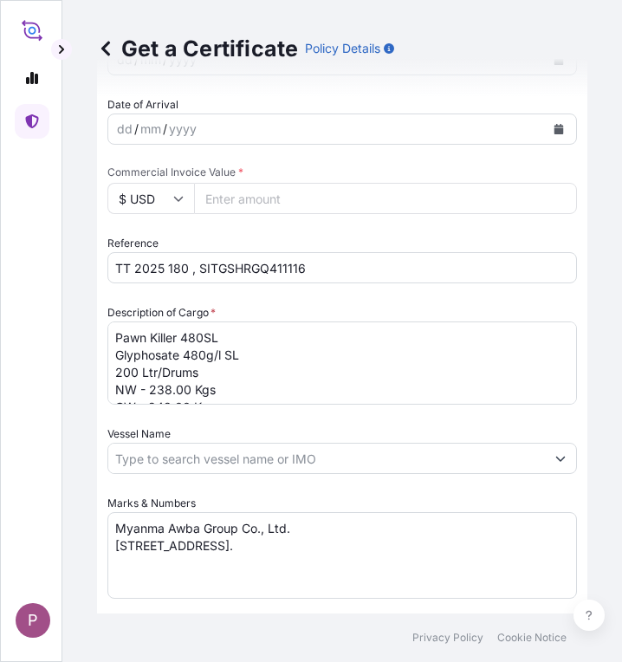
click at [256, 204] on input "Commercial Invoice Value *" at bounding box center [385, 198] width 383 height 31
paste input "404800"
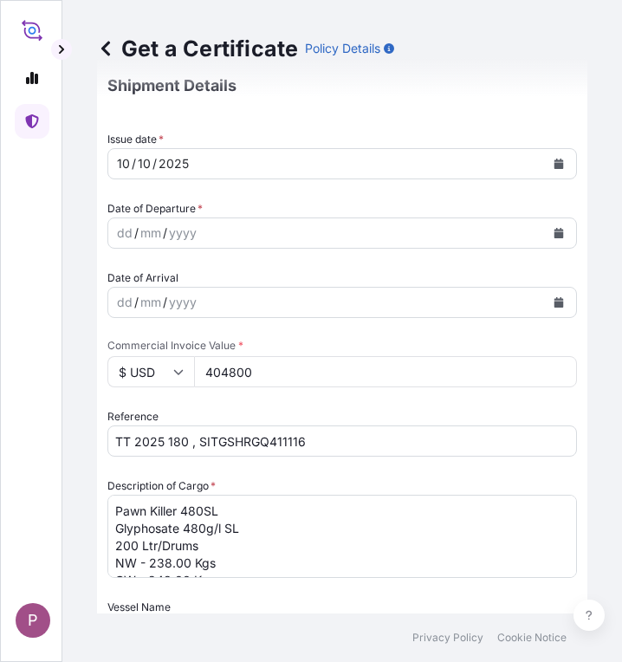
scroll to position [410, 0]
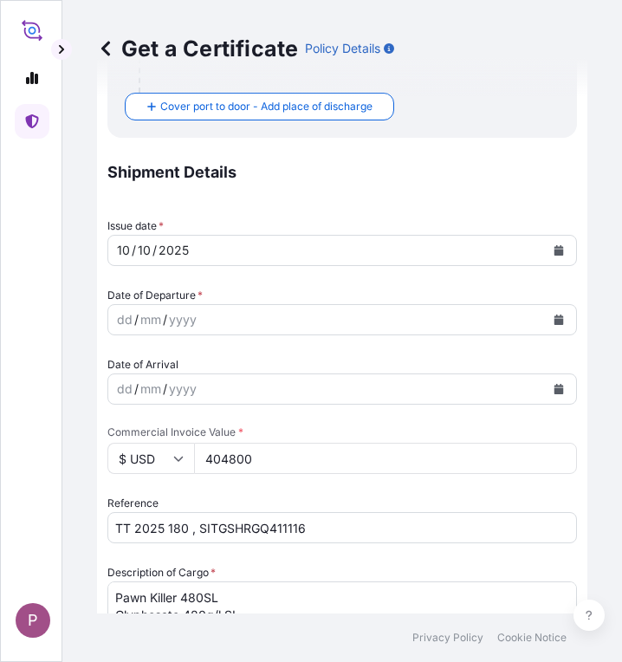
type input "404800"
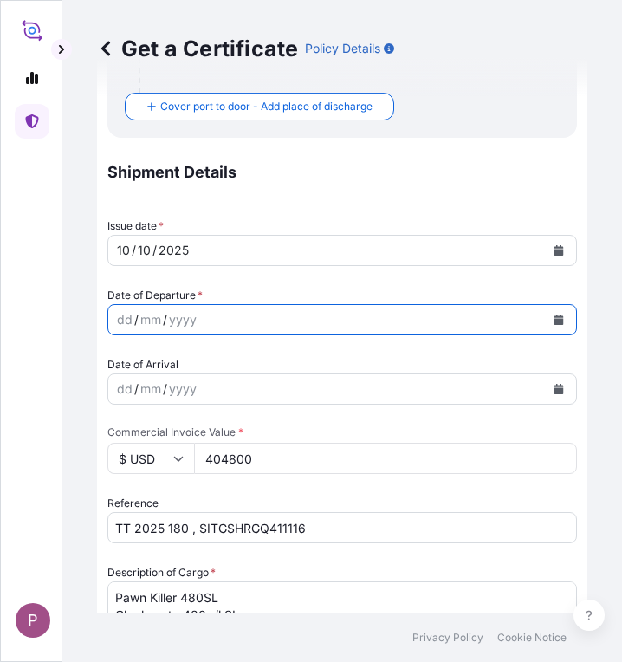
click at [554, 318] on icon "Calendar" at bounding box center [559, 319] width 10 height 10
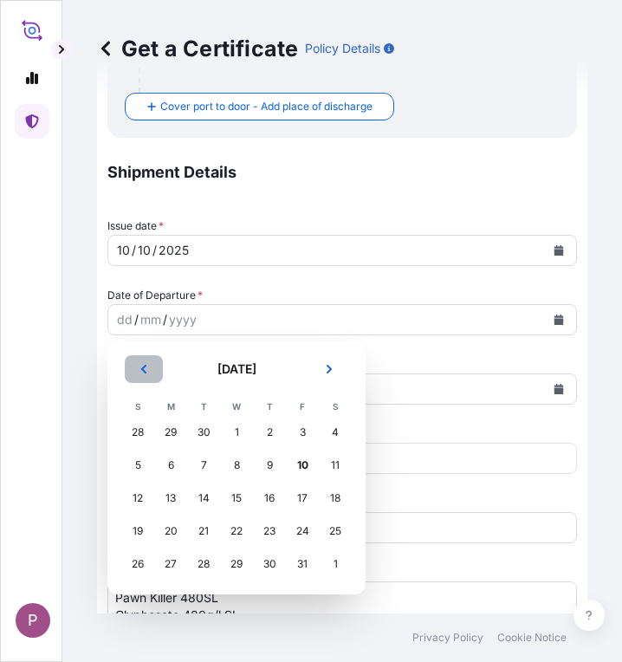
click at [142, 371] on icon "Previous" at bounding box center [144, 369] width 10 height 10
click at [208, 494] on div "16" at bounding box center [203, 497] width 31 height 31
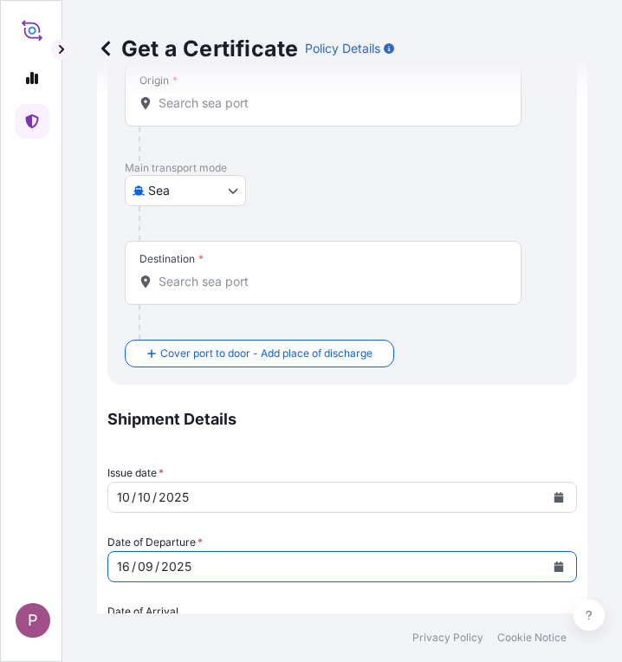
scroll to position [0, 0]
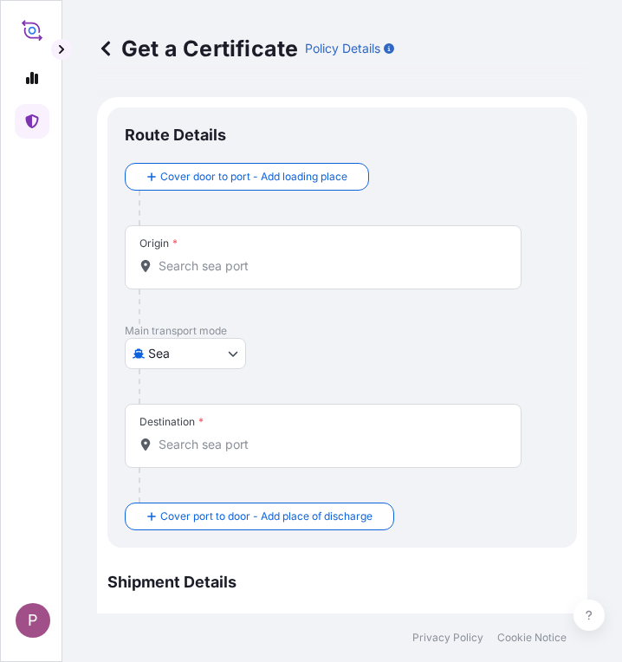
click at [209, 271] on input "Origin *" at bounding box center [328, 265] width 341 height 17
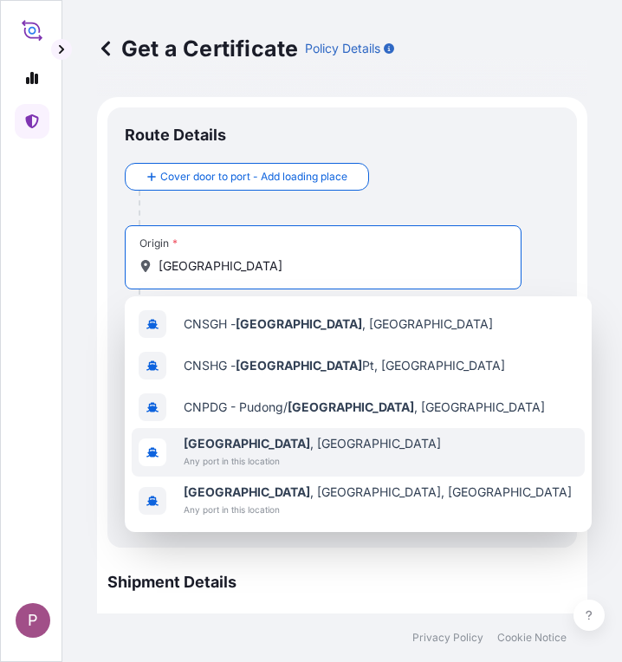
click at [296, 452] on div "[GEOGRAPHIC_DATA] , [GEOGRAPHIC_DATA] Any port in this location" at bounding box center [358, 452] width 453 height 48
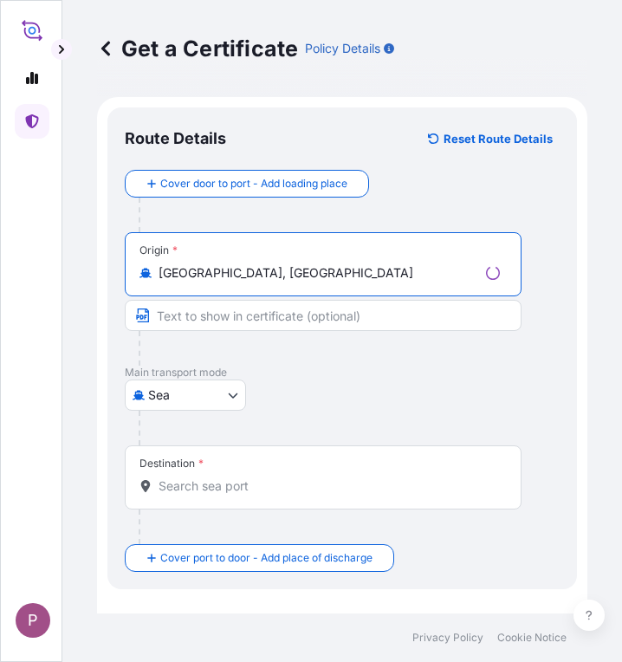
type input "[GEOGRAPHIC_DATA], [GEOGRAPHIC_DATA]"
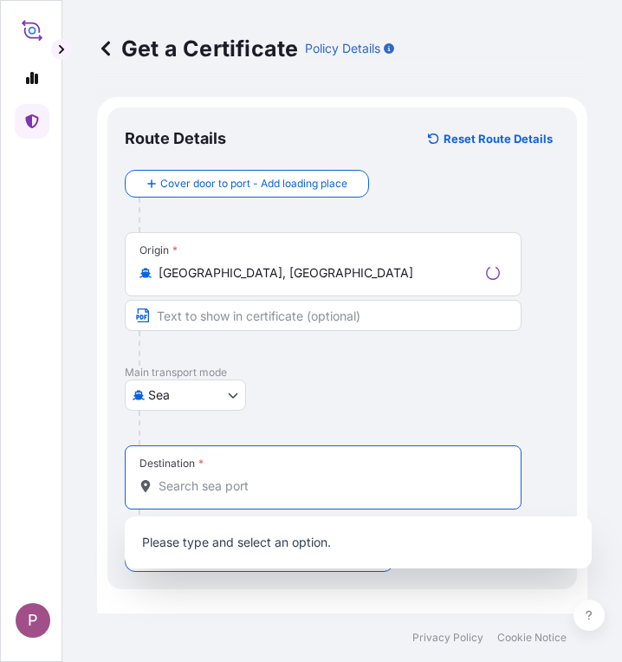
click at [200, 490] on input "Destination *" at bounding box center [328, 485] width 341 height 17
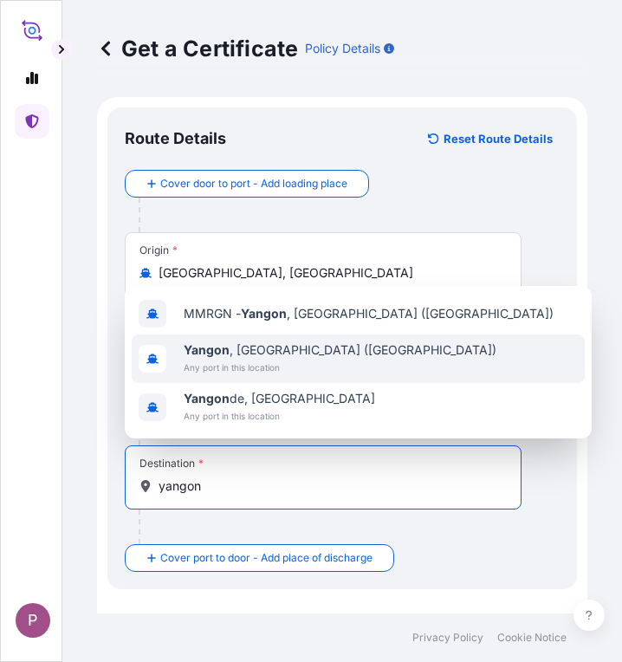
click at [237, 357] on span "[GEOGRAPHIC_DATA] , [GEOGRAPHIC_DATA] ([GEOGRAPHIC_DATA])" at bounding box center [340, 349] width 313 height 17
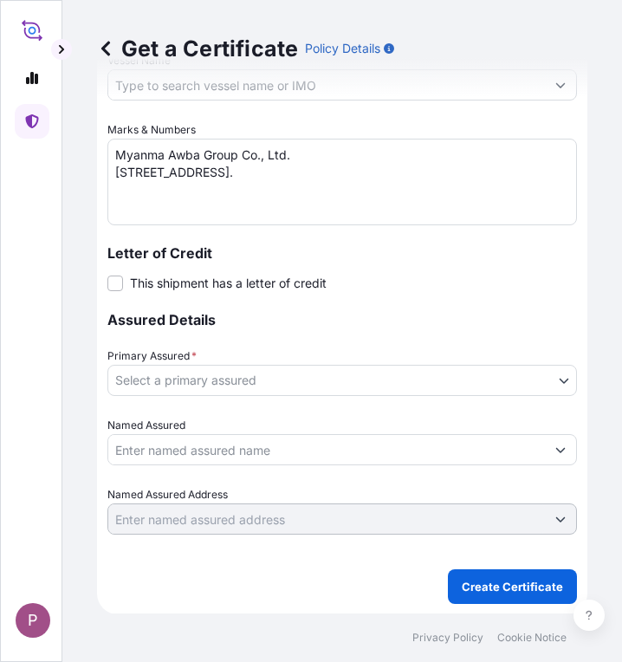
scroll to position [1119, 0]
type input "[GEOGRAPHIC_DATA], [GEOGRAPHIC_DATA] ([GEOGRAPHIC_DATA])"
click at [519, 391] on body "10 options available. 2 options available. 0 options available. 3 options avail…" at bounding box center [311, 331] width 622 height 662
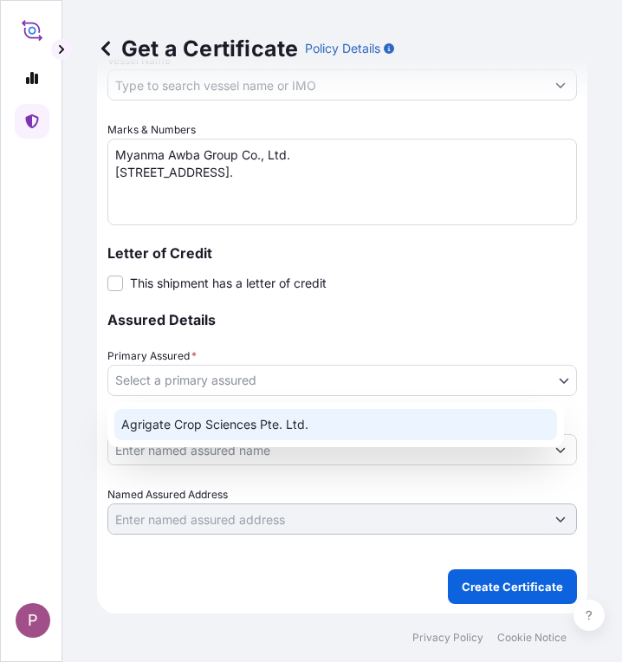
click at [459, 417] on div "Agrigate Crop Sciences Pte. Ltd." at bounding box center [335, 424] width 443 height 31
select select "31456"
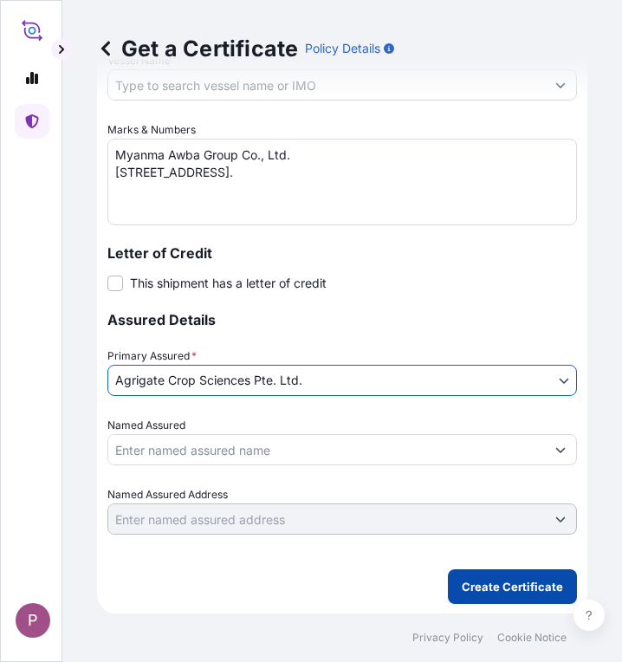
click at [515, 585] on p "Create Certificate" at bounding box center [512, 586] width 101 height 17
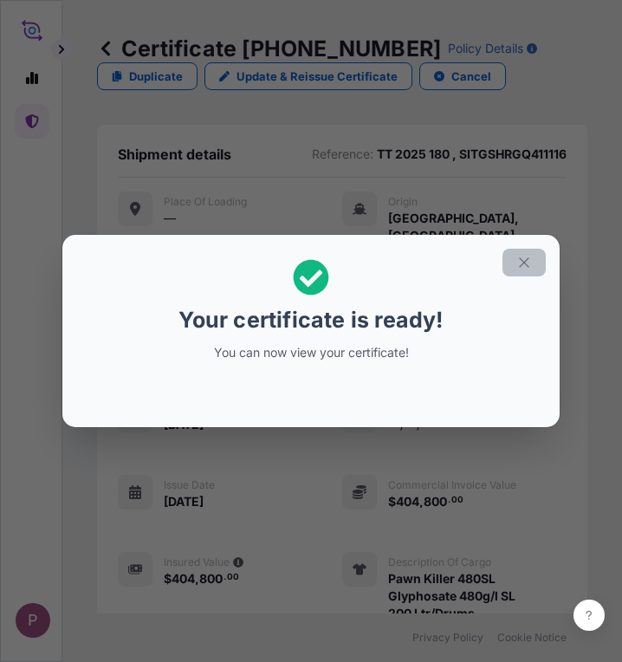
click at [535, 262] on button "button" at bounding box center [523, 263] width 43 height 28
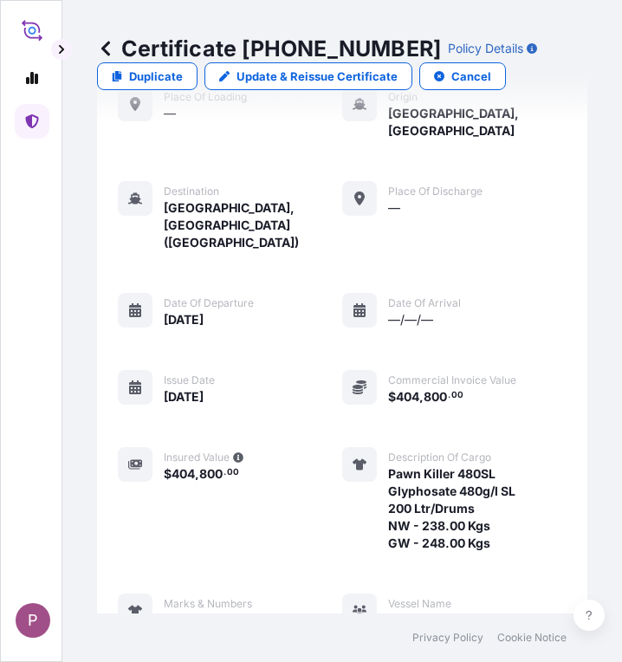
scroll to position [754, 0]
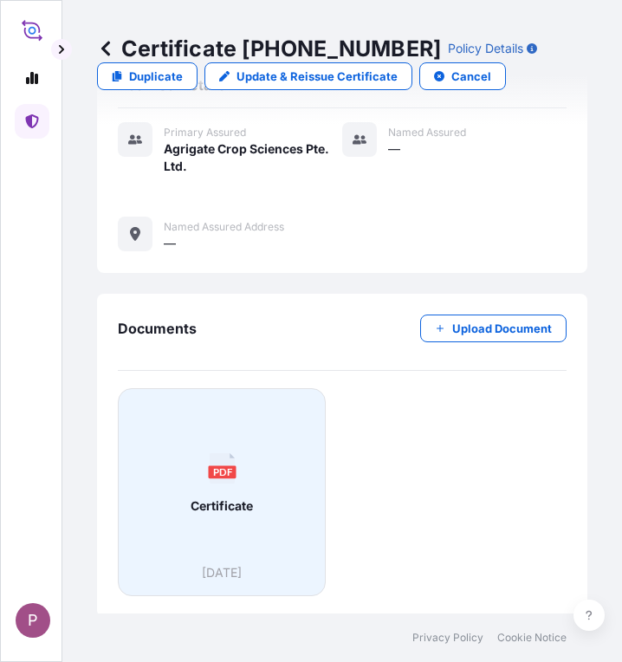
click at [249, 528] on div "PDF Certificate" at bounding box center [221, 483] width 178 height 161
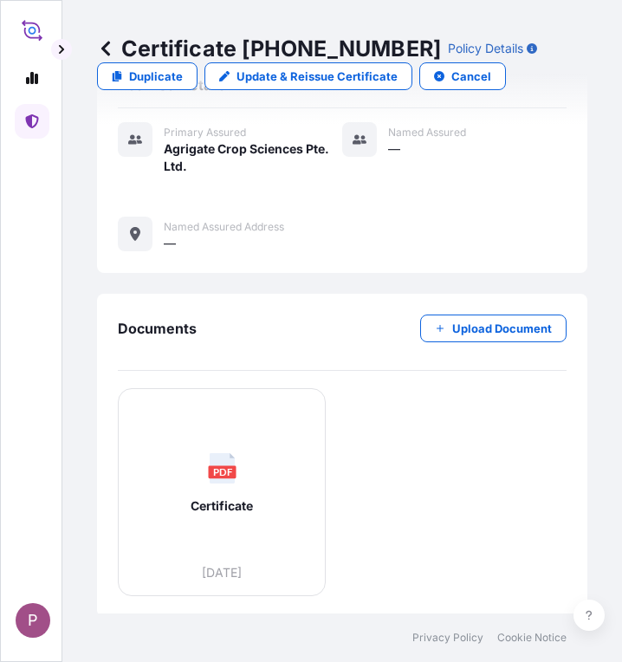
click at [23, 120] on link at bounding box center [32, 121] width 35 height 35
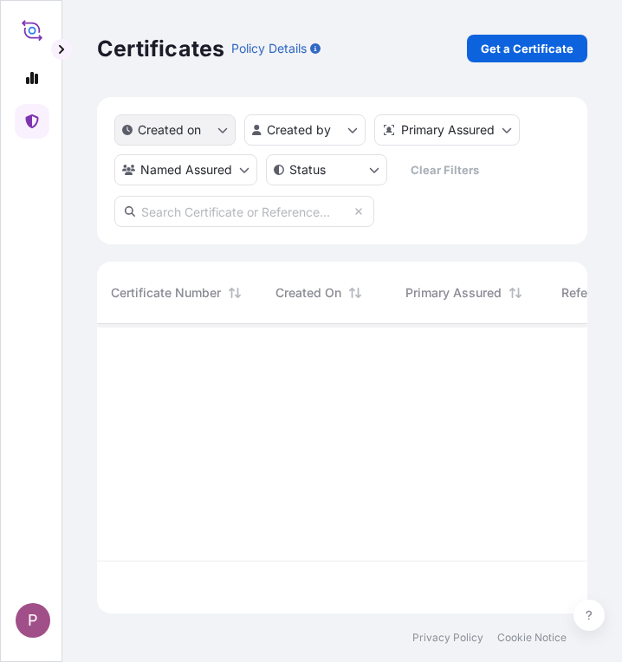
scroll to position [286, 477]
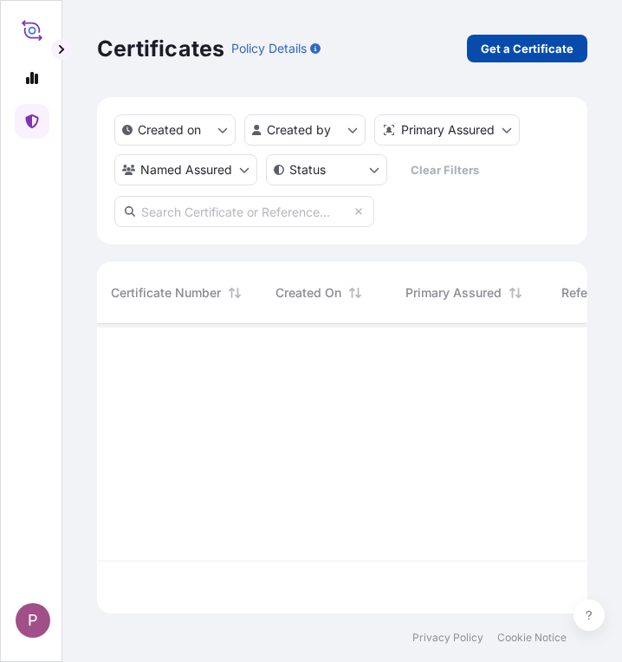
click at [529, 47] on p "Get a Certificate" at bounding box center [527, 48] width 93 height 17
select select "Sea"
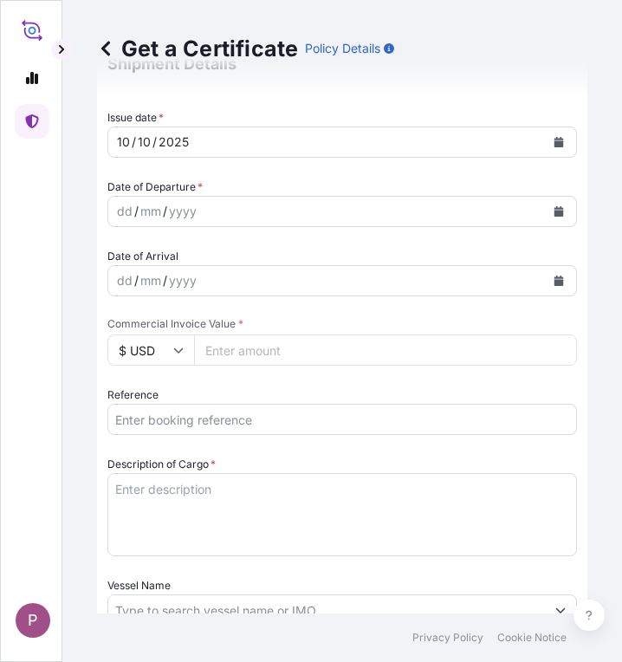
scroll to position [520, 0]
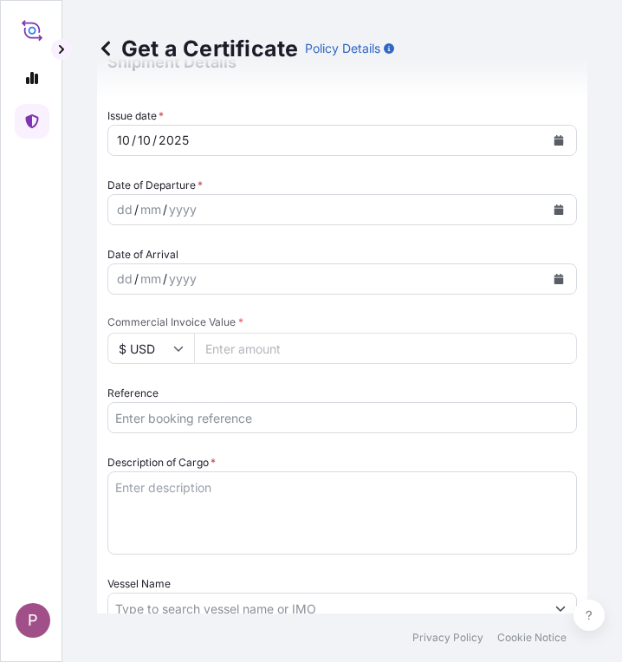
click at [186, 415] on input "Reference" at bounding box center [341, 417] width 469 height 31
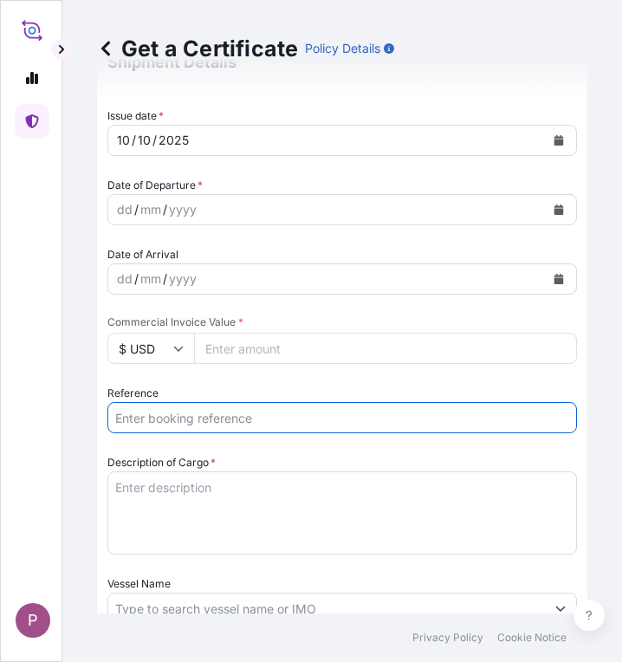
paste input "SITTAGRG523573"
click at [114, 418] on input "SITTAGRG523573" at bounding box center [341, 417] width 469 height 31
paste input "TT 2025 175"
type input "TT 2025 175, SITTAGRG523573"
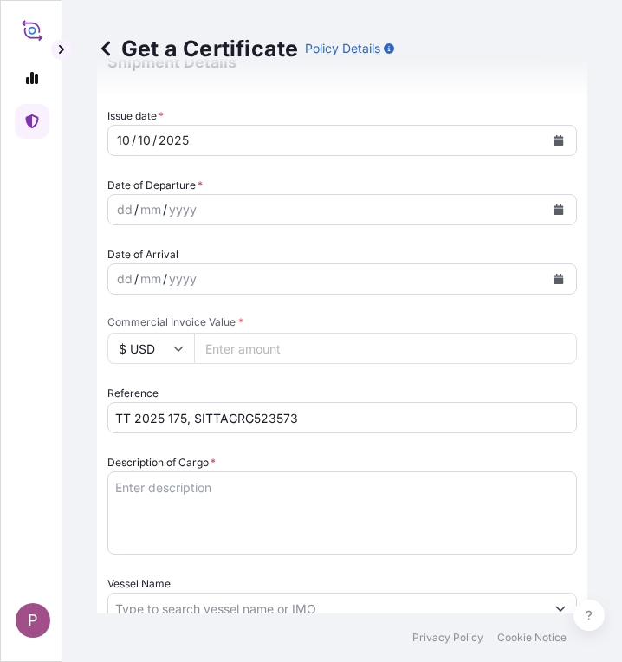
click at [177, 480] on textarea "Description of Cargo *" at bounding box center [341, 512] width 469 height 83
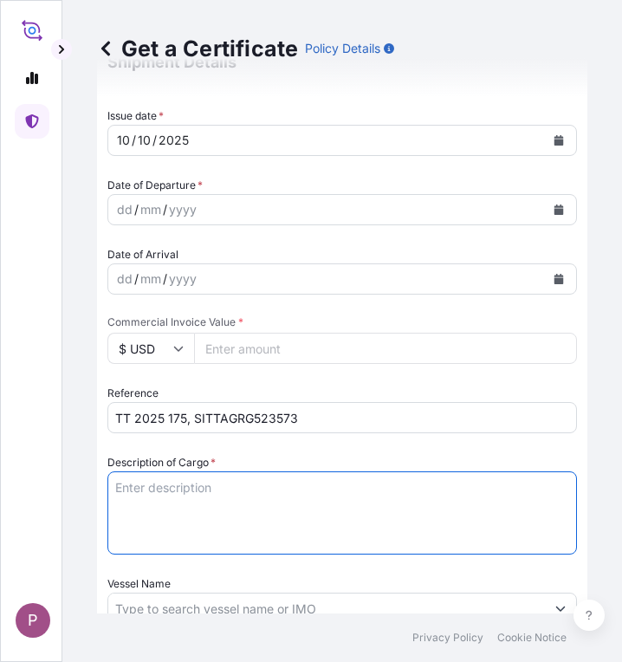
paste textarea "NPK Mixture 2 N : 13%, P2O5 : 13.5%, K2O : 35% Min 9.5 Kg/Bags"
type textarea "NPK Mixture 2 N : 13%, P2O5 : 13.5%, K2O : 35% Min 9.5 Kg/Bags"
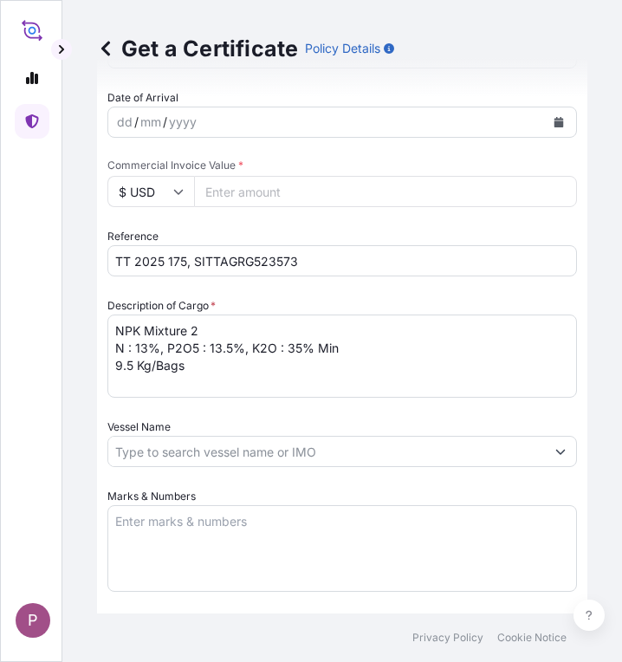
scroll to position [693, 0]
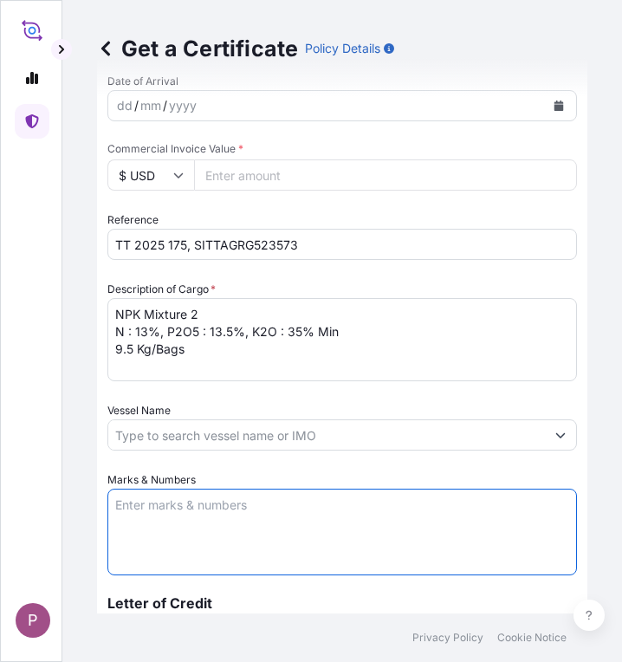
click at [154, 517] on textarea "Marks & Numbers" at bounding box center [341, 531] width 469 height 87
paste textarea "Myanma Awba Group Co., Ltd. [STREET_ADDRESS]."
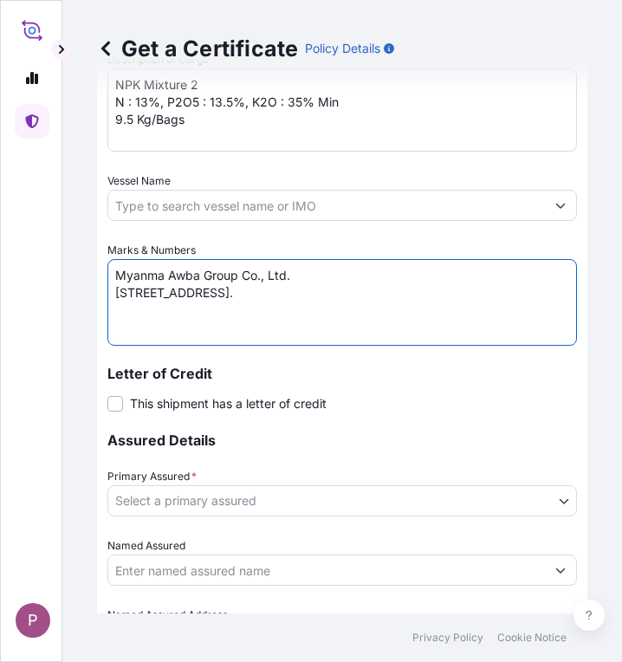
scroll to position [1039, 0]
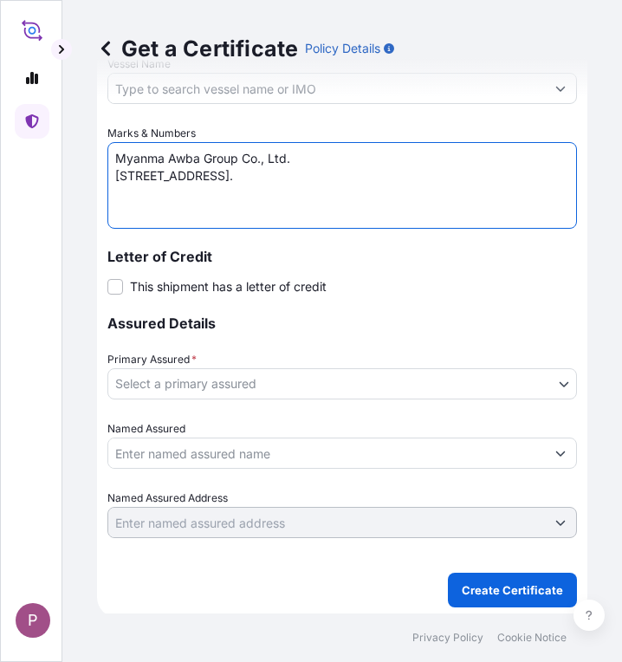
type textarea "Myanma Awba Group Co., Ltd. [STREET_ADDRESS]."
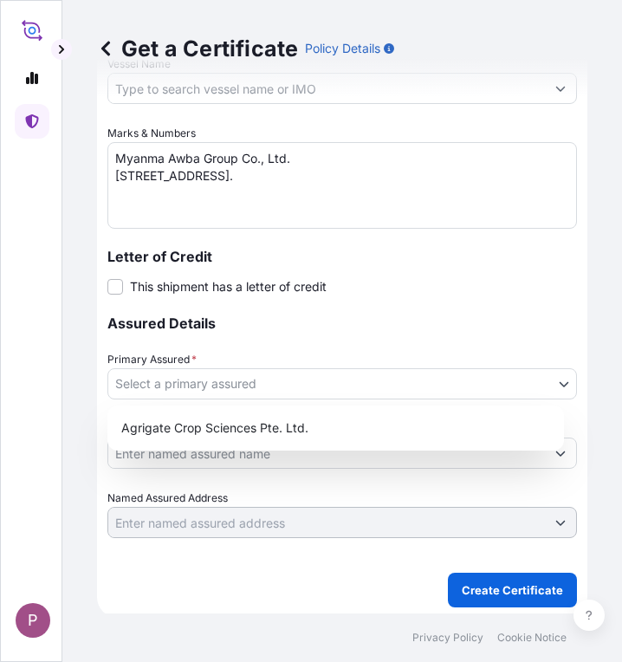
click at [257, 389] on body "P Get a Certificate Policy Details Route Details Cover door to port - Add loadi…" at bounding box center [311, 331] width 622 height 662
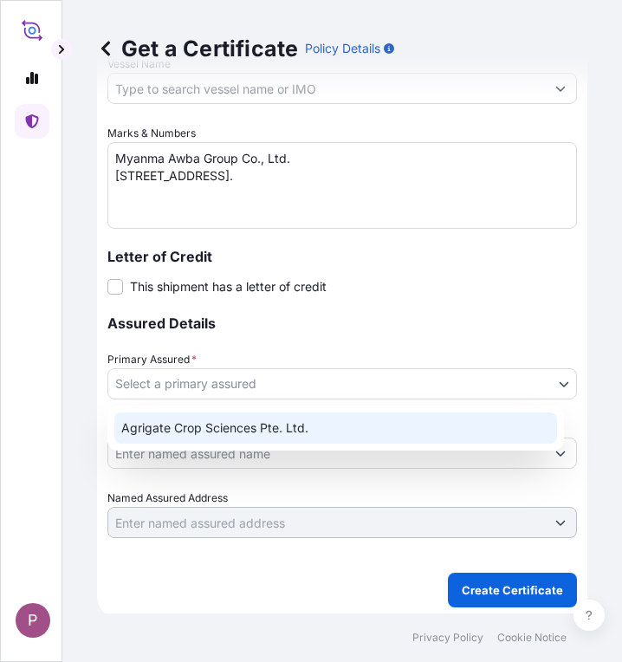
click at [268, 431] on div "Agrigate Crop Sciences Pte. Ltd." at bounding box center [335, 427] width 443 height 31
select select "31456"
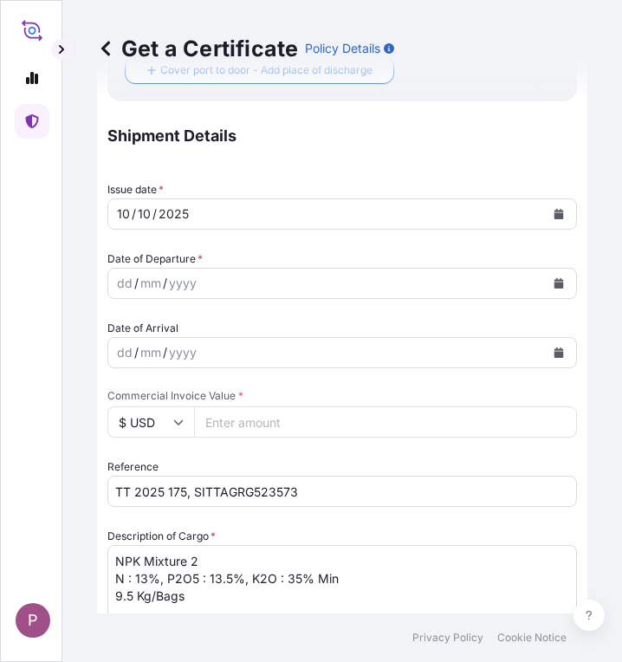
scroll to position [433, 0]
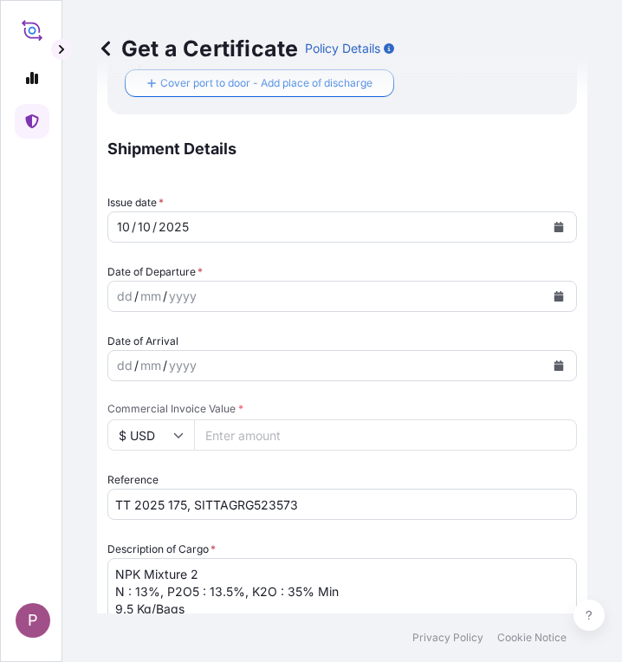
click at [242, 429] on input "Commercial Invoice Value *" at bounding box center [385, 434] width 383 height 31
paste input "77440"
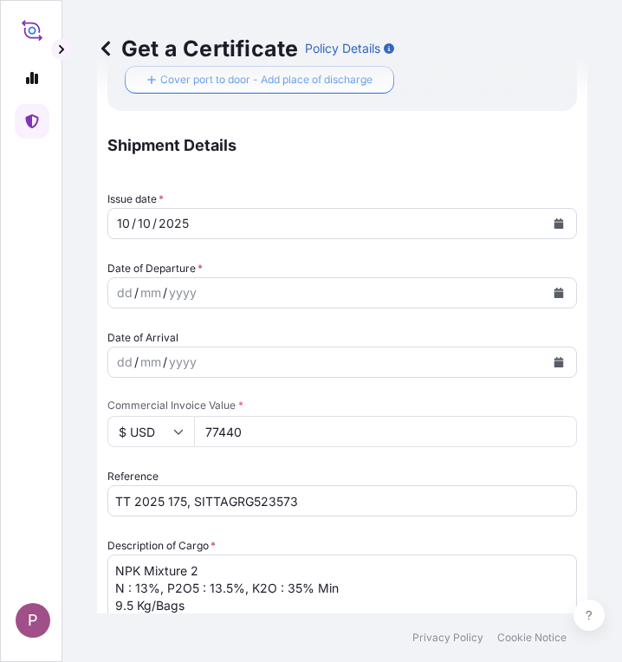
scroll to position [350, 0]
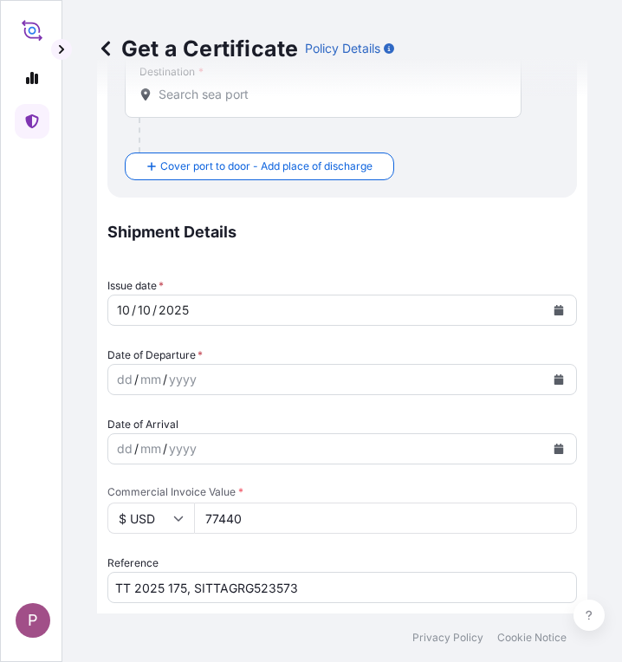
type input "77440"
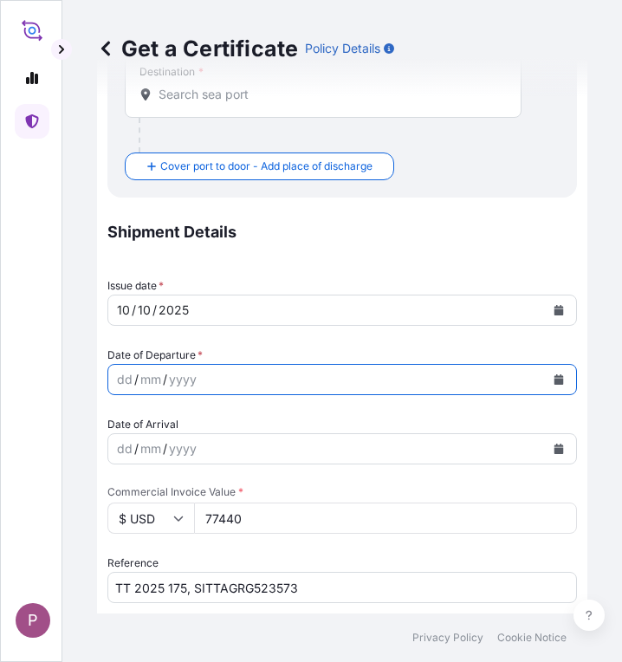
click at [553, 377] on button "Calendar" at bounding box center [559, 379] width 28 height 28
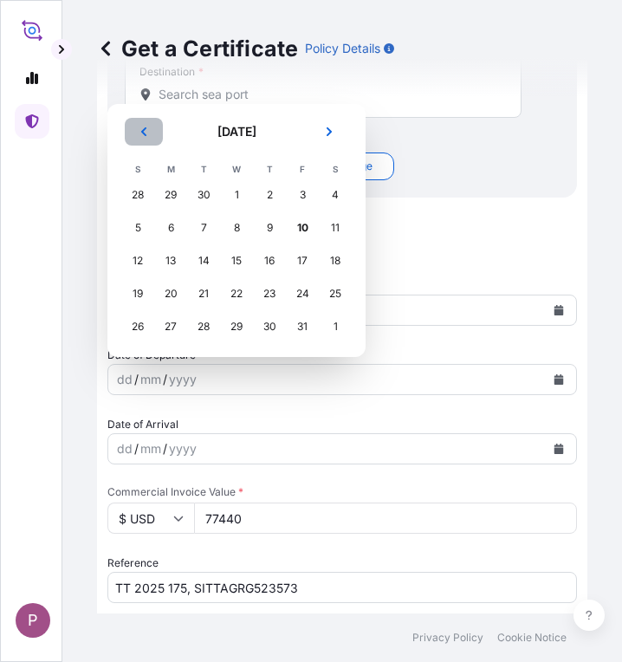
click at [150, 132] on button "Previous" at bounding box center [144, 132] width 38 height 28
click at [146, 257] on div "14" at bounding box center [137, 260] width 31 height 31
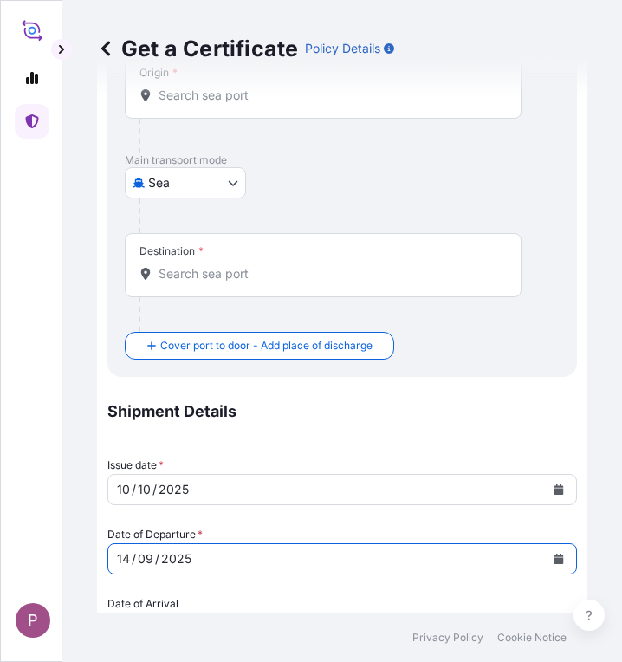
scroll to position [0, 0]
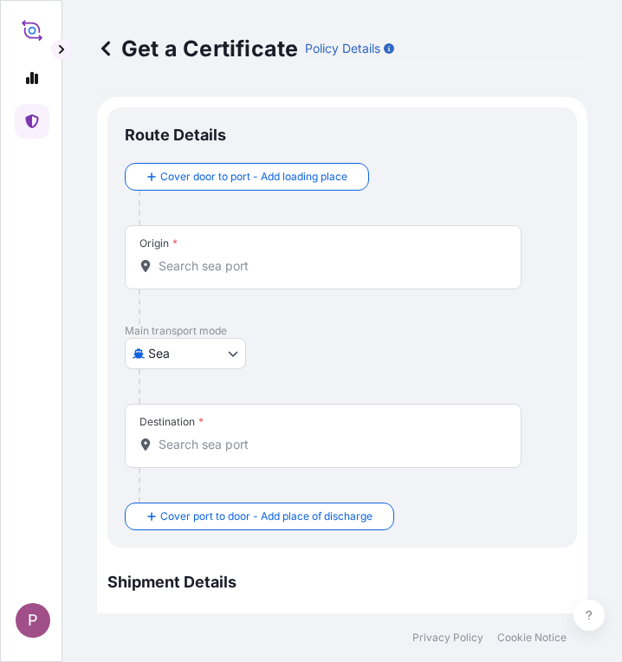
click at [225, 261] on input "Origin *" at bounding box center [328, 265] width 341 height 17
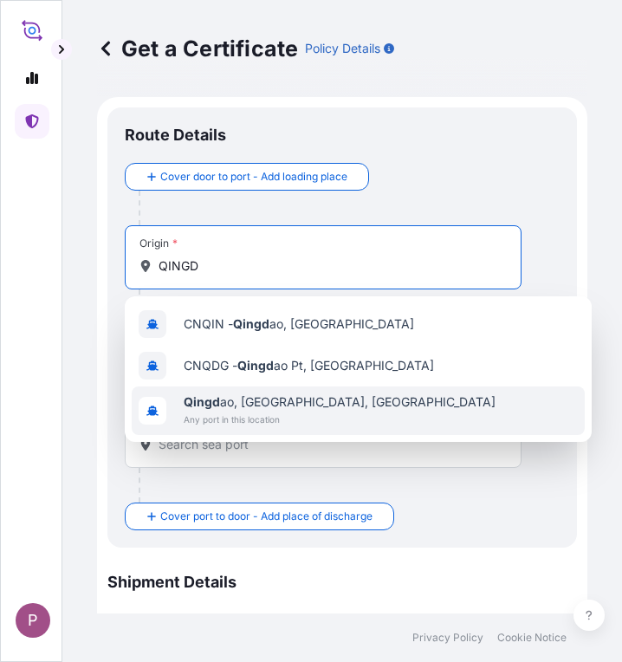
click at [228, 412] on span "Any port in this location" at bounding box center [340, 418] width 312 height 17
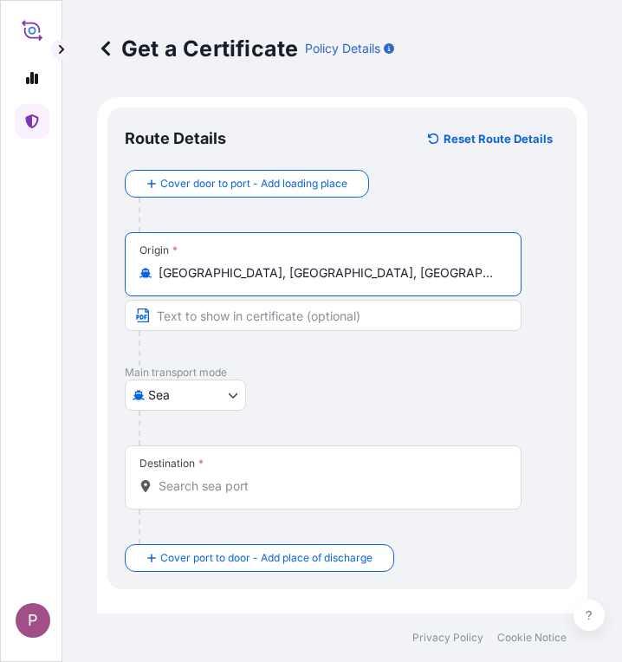
type input "[GEOGRAPHIC_DATA], [GEOGRAPHIC_DATA], [GEOGRAPHIC_DATA]"
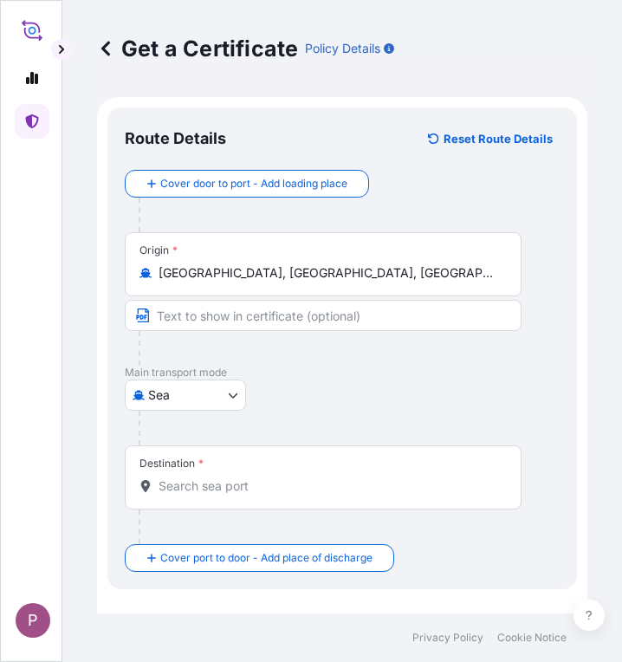
click at [216, 496] on div "Destination *" at bounding box center [323, 477] width 397 height 64
click at [216, 494] on input "Destination *" at bounding box center [328, 485] width 341 height 17
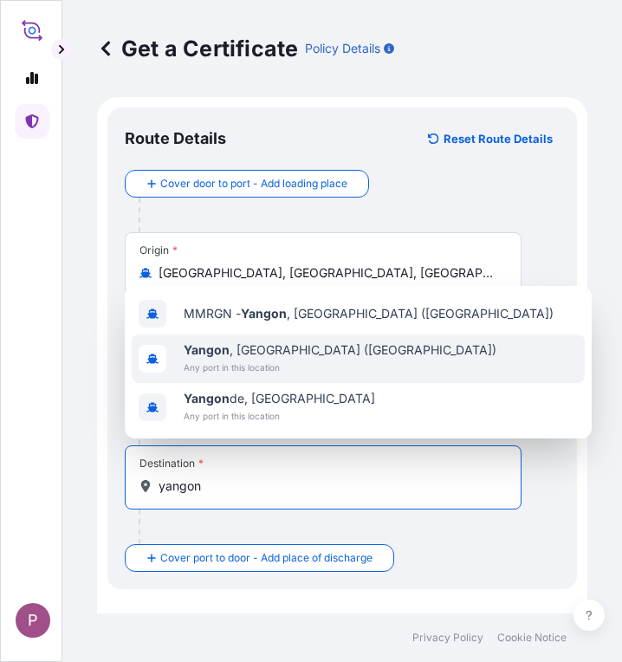
click at [291, 355] on span "[GEOGRAPHIC_DATA] , [GEOGRAPHIC_DATA] ([GEOGRAPHIC_DATA])" at bounding box center [340, 349] width 313 height 17
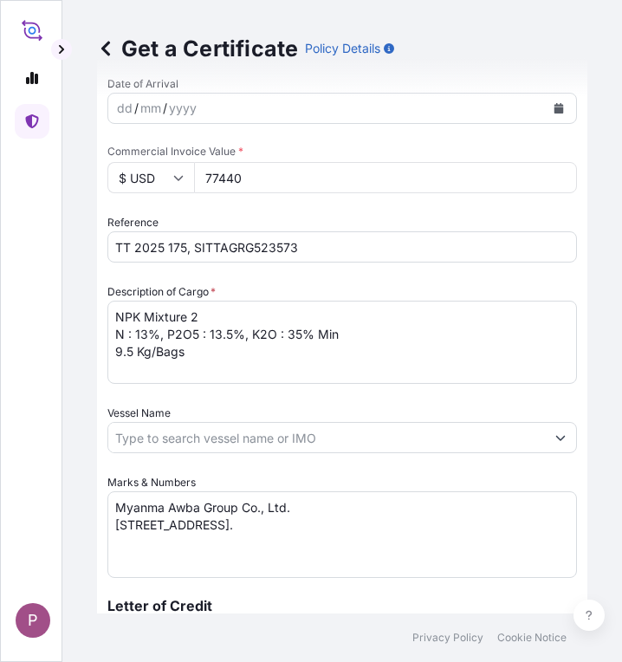
scroll to position [1119, 0]
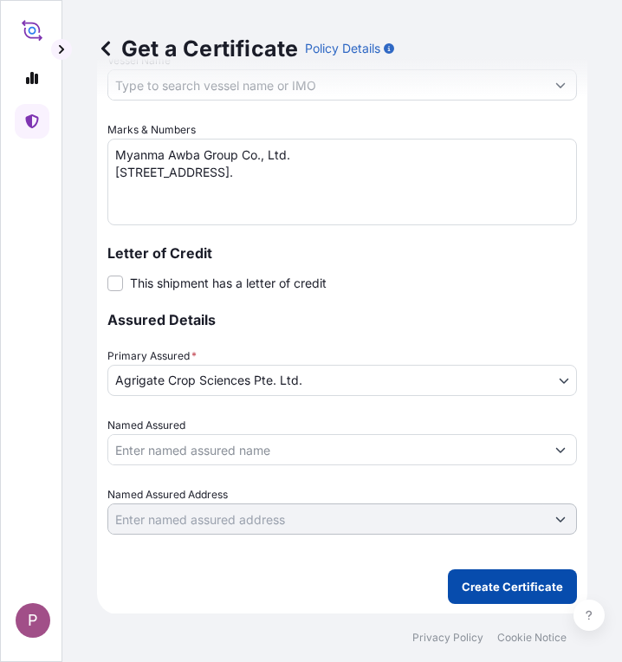
type input "[GEOGRAPHIC_DATA], [GEOGRAPHIC_DATA] ([GEOGRAPHIC_DATA])"
click at [484, 589] on p "Create Certificate" at bounding box center [512, 586] width 101 height 17
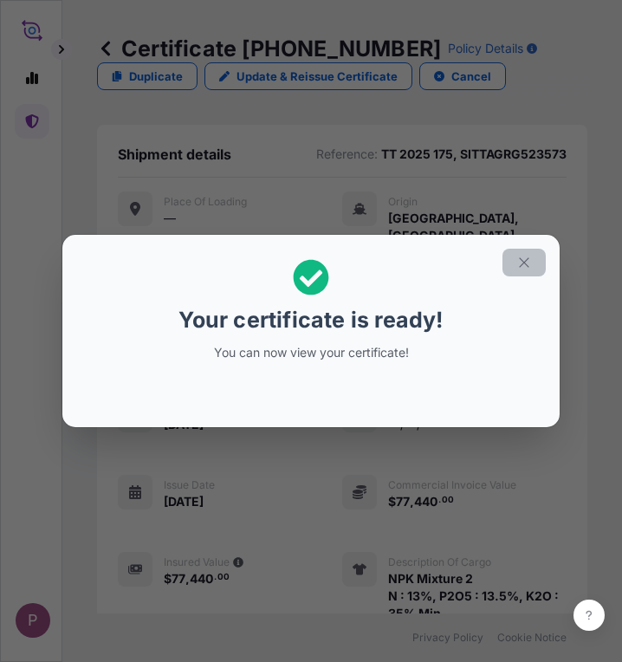
click at [522, 261] on icon "button" at bounding box center [524, 262] width 10 height 10
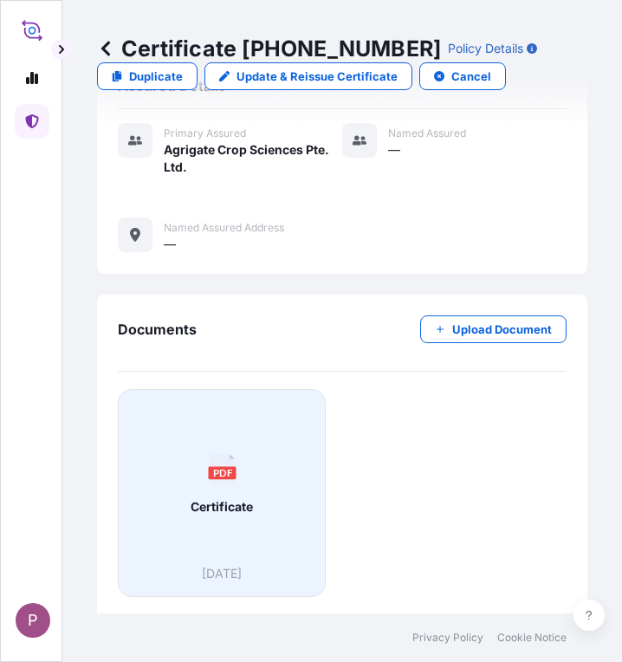
scroll to position [737, 0]
click at [246, 497] on span "Certificate" at bounding box center [222, 505] width 62 height 17
